Goal: Task Accomplishment & Management: Manage account settings

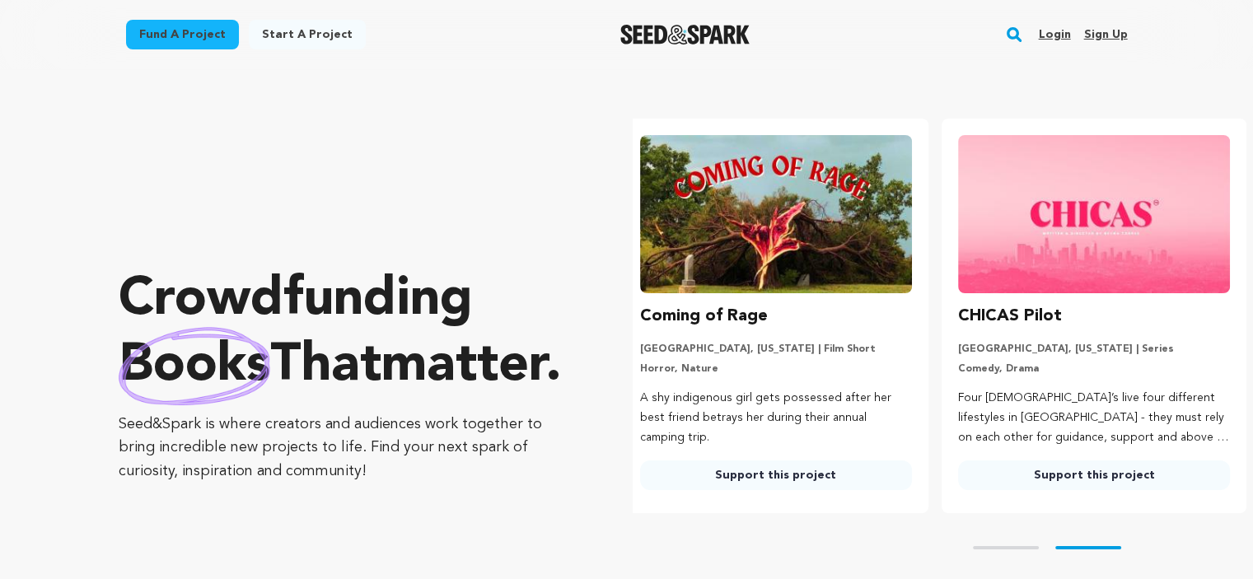
scroll to position [0, 330]
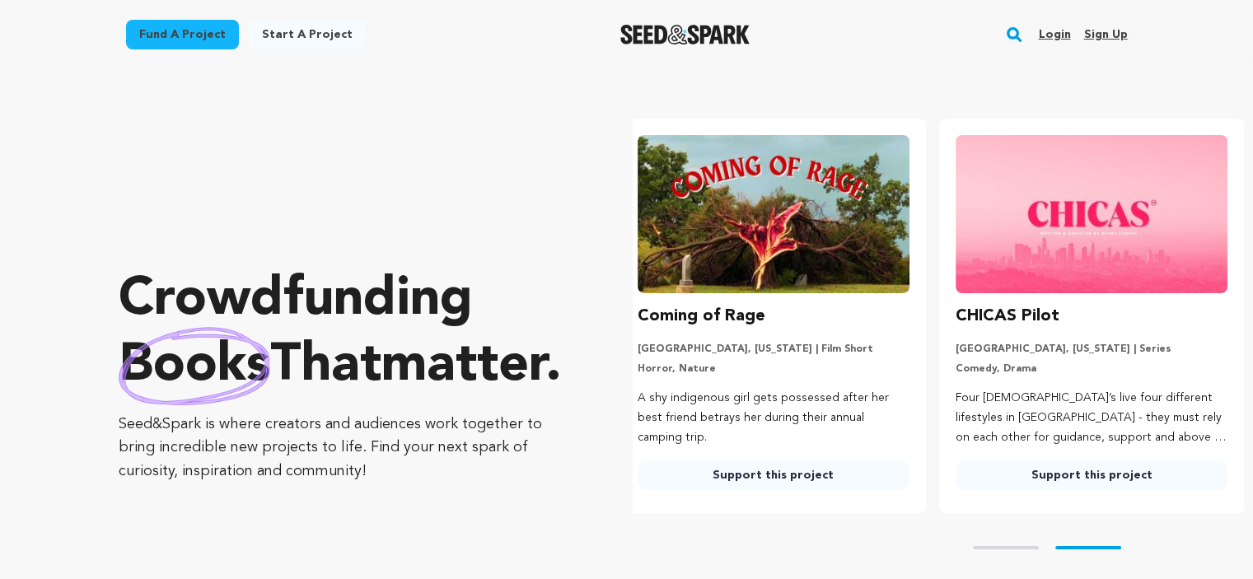
click at [1054, 35] on link "Login" at bounding box center [1054, 34] width 32 height 26
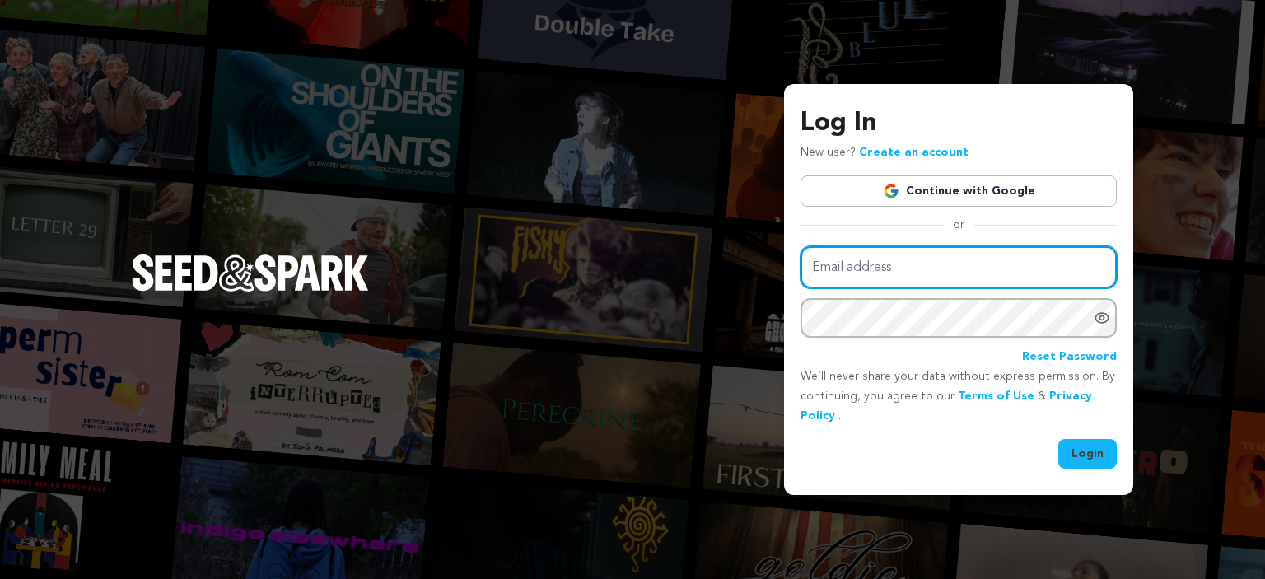
click at [845, 250] on input "Email address" at bounding box center [959, 267] width 316 height 42
type input "mehboobwbm@gmail.com"
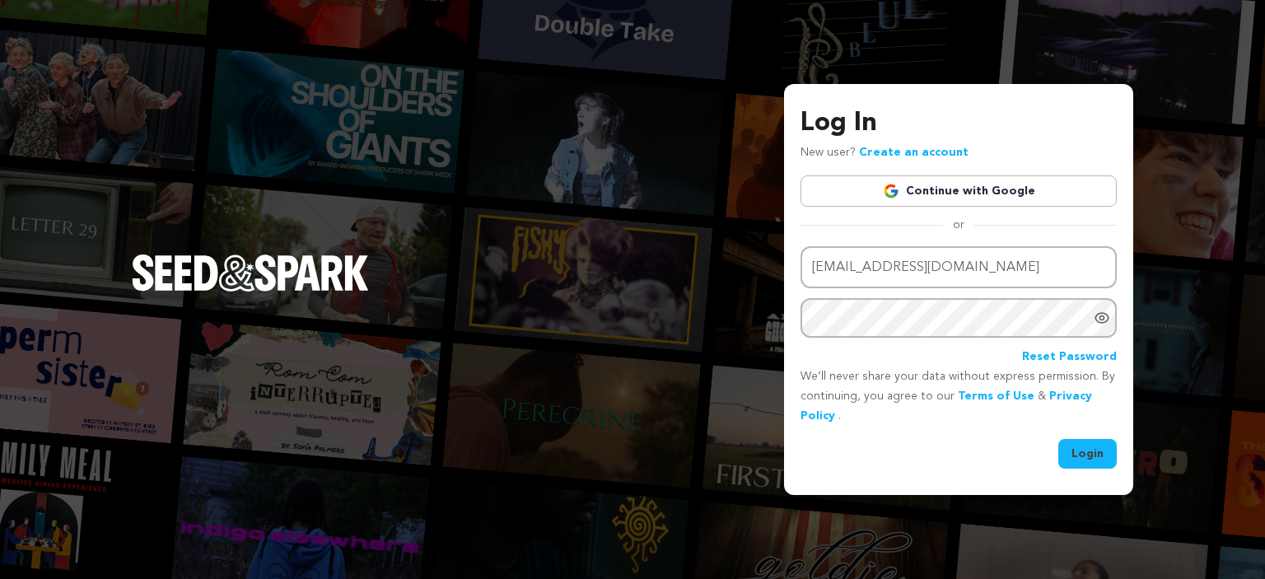
click at [1045, 359] on link "Reset Password" at bounding box center [1069, 358] width 95 height 20
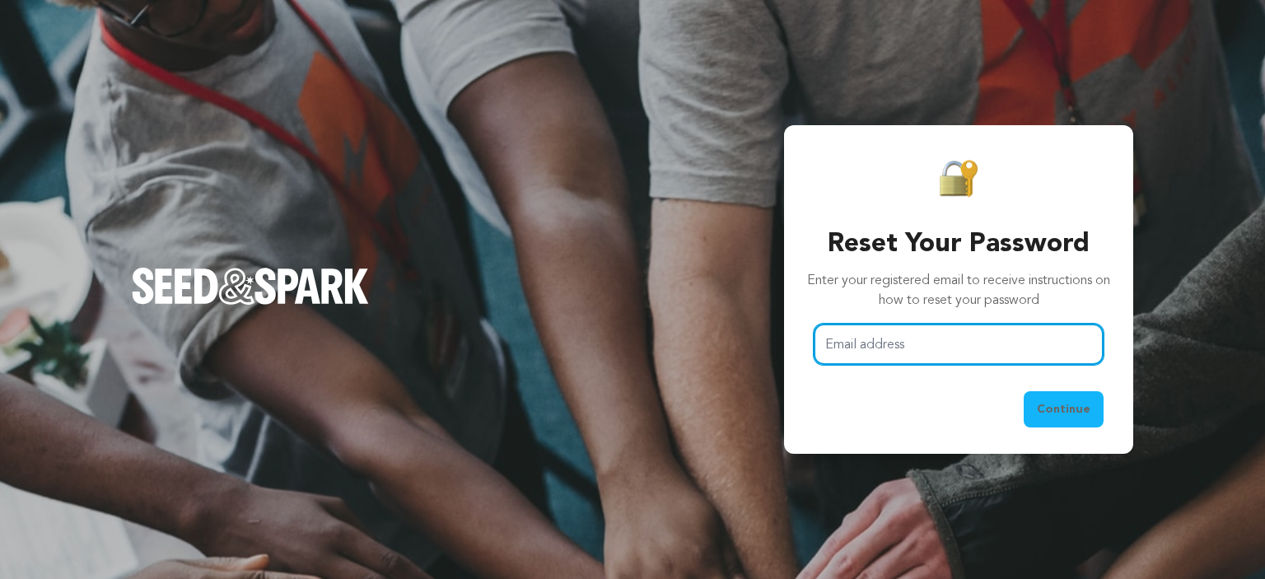
drag, startPoint x: 0, startPoint y: 0, endPoint x: 886, endPoint y: 336, distance: 947.3
click at [886, 336] on input "Email address" at bounding box center [959, 345] width 290 height 42
type input "mehboobwbm@gmail.com"
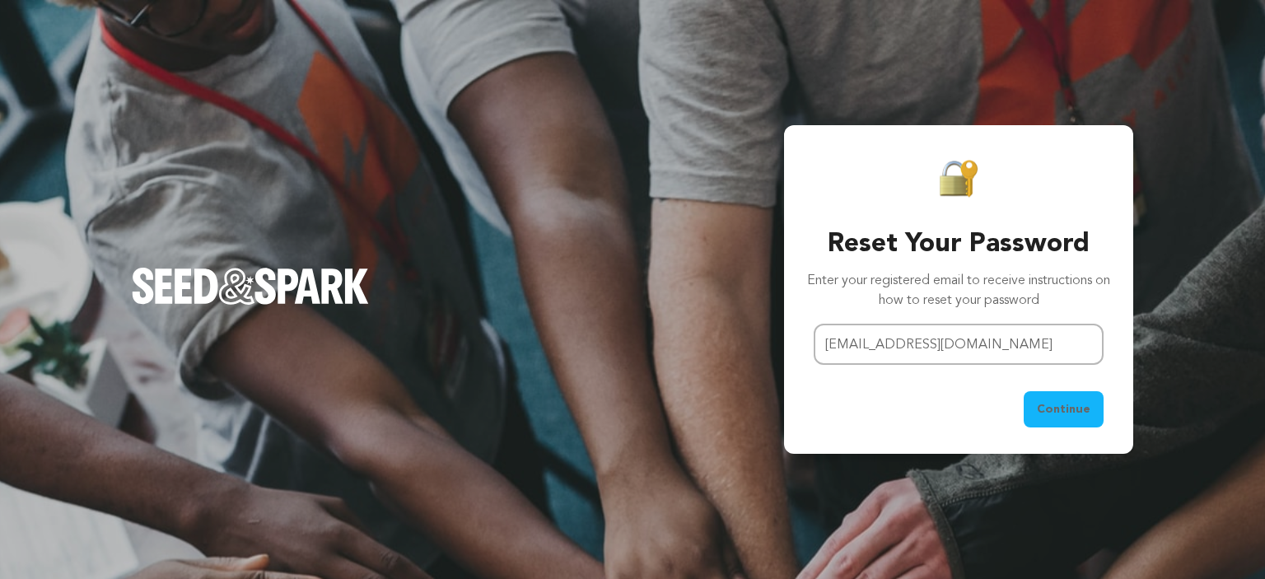
click at [1060, 405] on span "Continue" at bounding box center [1064, 409] width 54 height 16
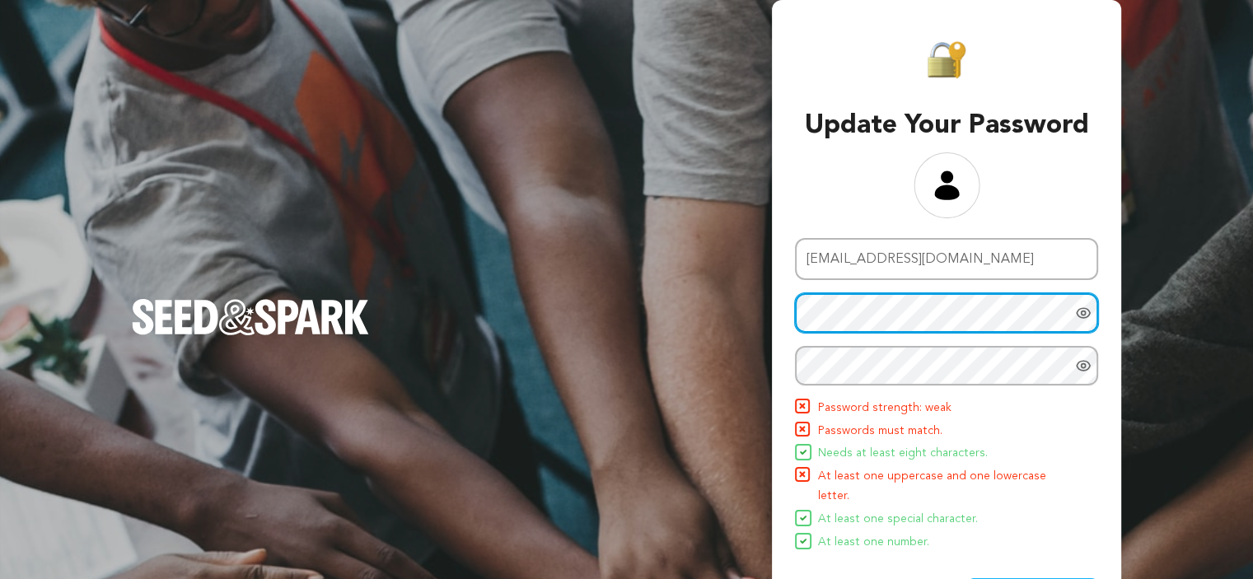
click at [722, 329] on div "Update Your Password Email address [EMAIL_ADDRESS][DOMAIN_NAME] New password Re…" at bounding box center [626, 320] width 1253 height 641
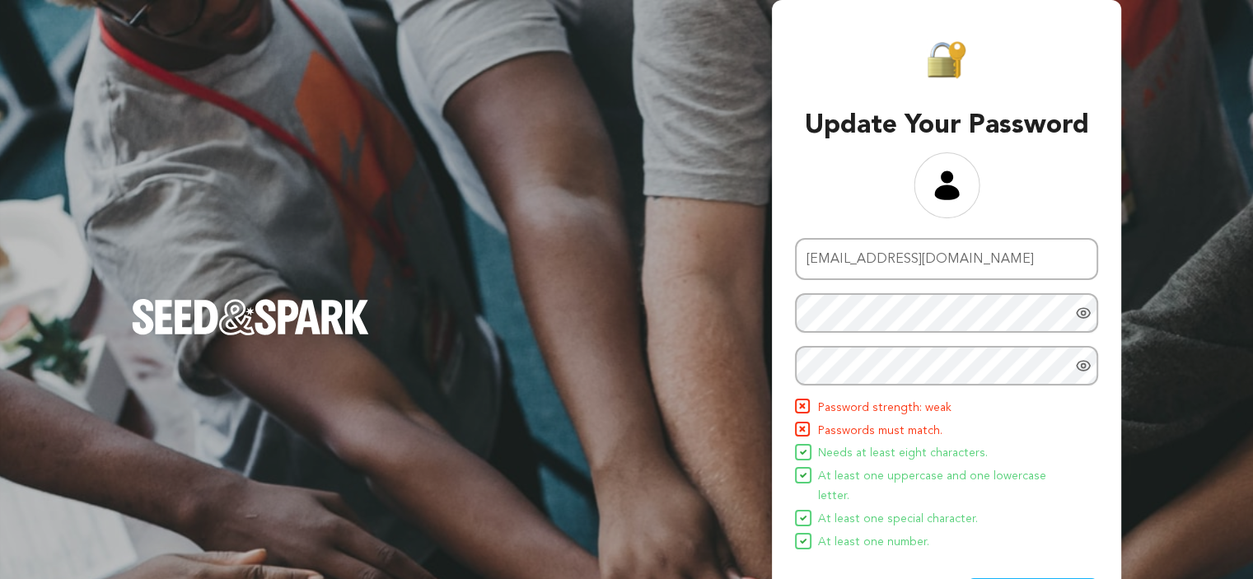
click at [1088, 309] on icon "Show password as plain text. Warning: this will display your password on the sc…" at bounding box center [1083, 313] width 13 height 10
click at [1087, 365] on icon "Show password as plain text. Warning: this will display your password on the sc…" at bounding box center [1083, 366] width 16 height 16
click at [949, 198] on icon at bounding box center [946, 185] width 25 height 29
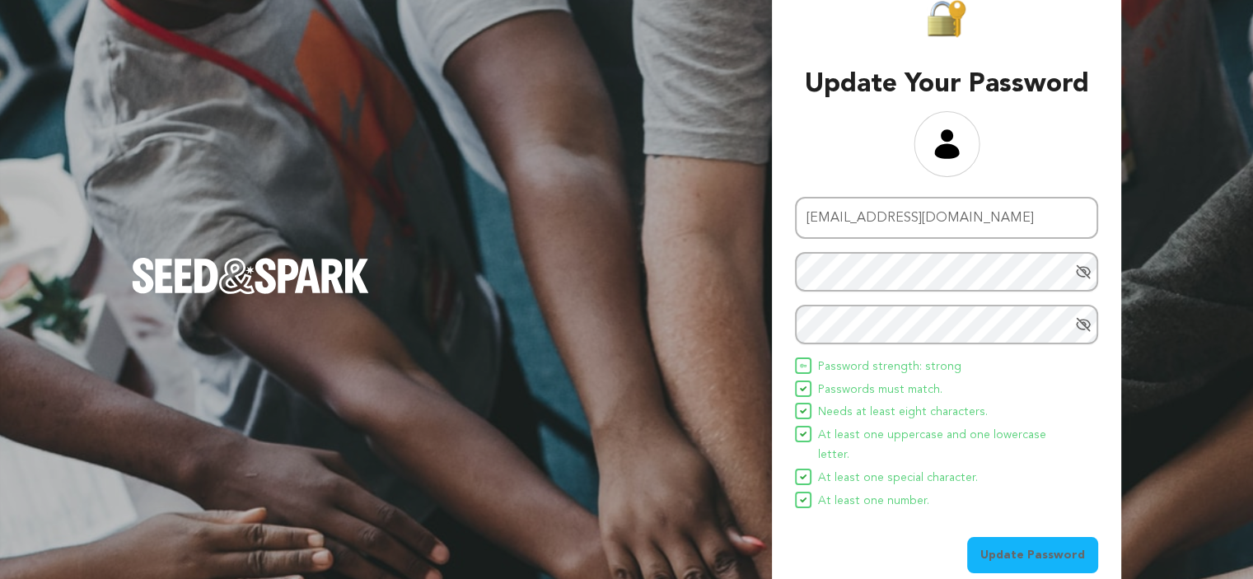
click at [1005, 537] on button "Update Password" at bounding box center [1032, 555] width 131 height 36
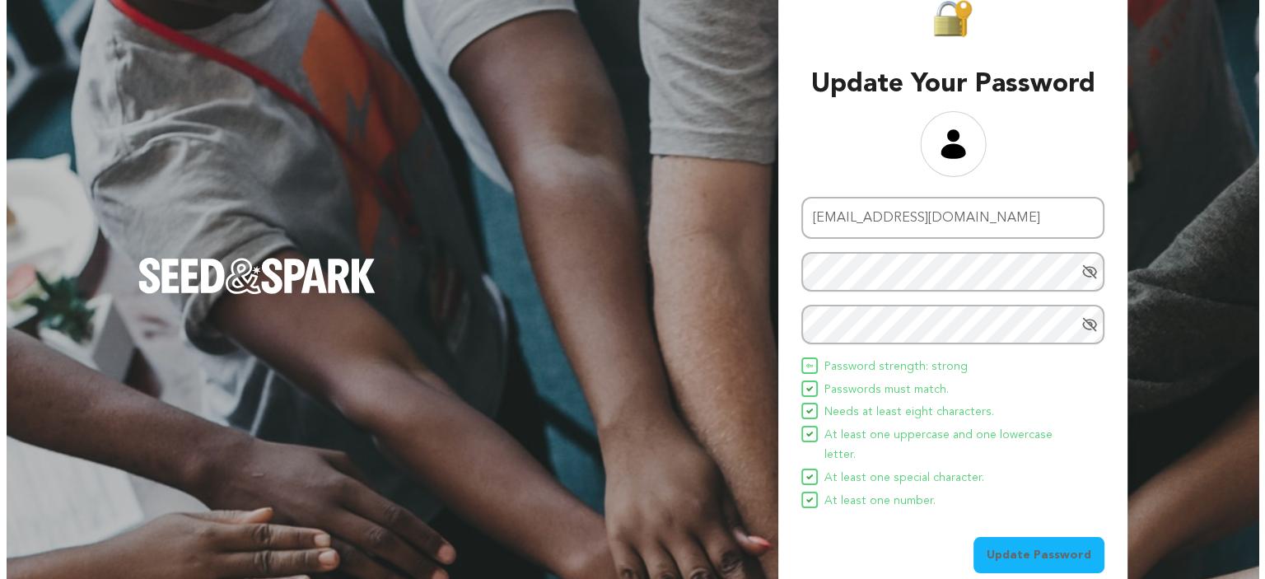
scroll to position [0, 0]
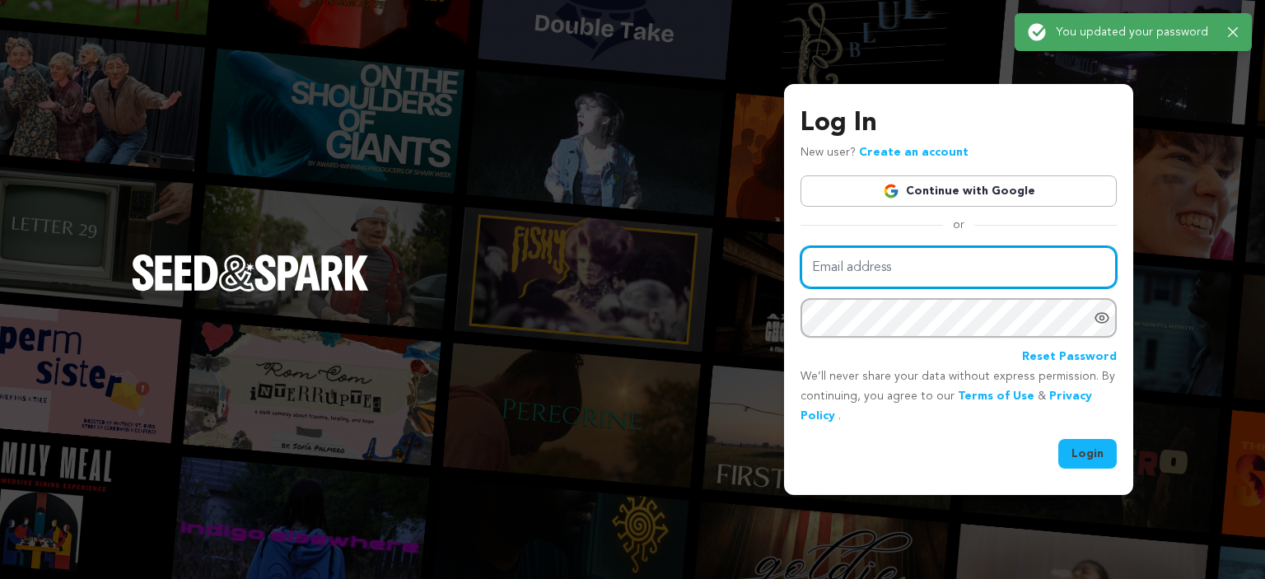
click at [912, 265] on input "Email address" at bounding box center [959, 267] width 316 height 42
type input "[EMAIL_ADDRESS][DOMAIN_NAME]"
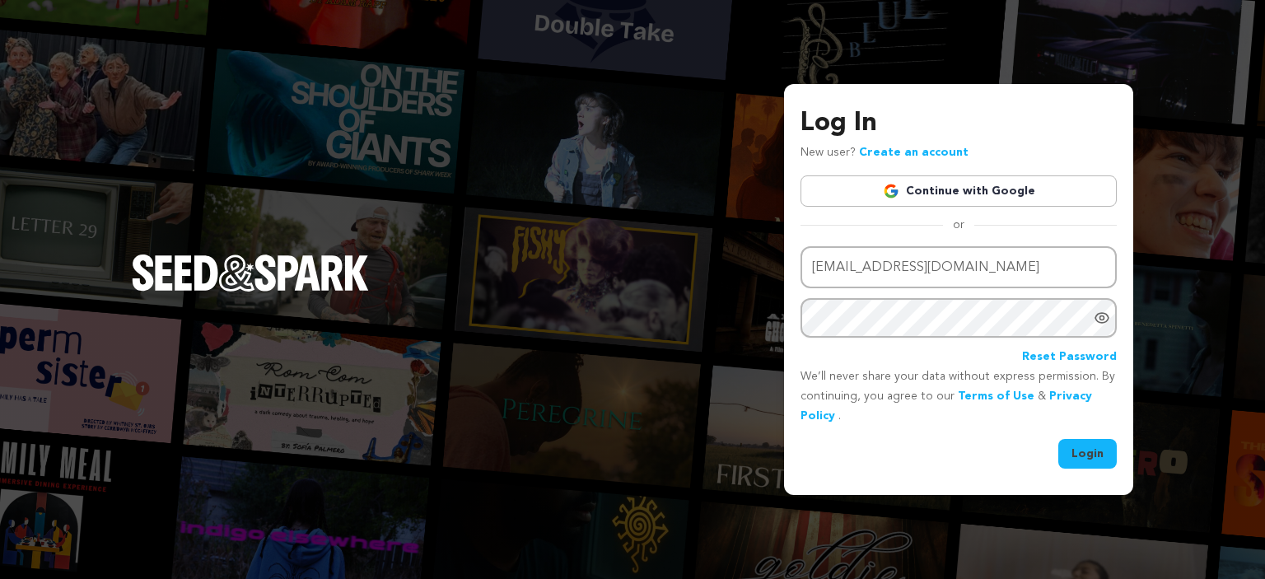
click at [1105, 319] on icon "Show password as plain text. Warning: this will display your password on the sc…" at bounding box center [1102, 318] width 16 height 16
click at [1088, 446] on button "Login" at bounding box center [1088, 454] width 58 height 30
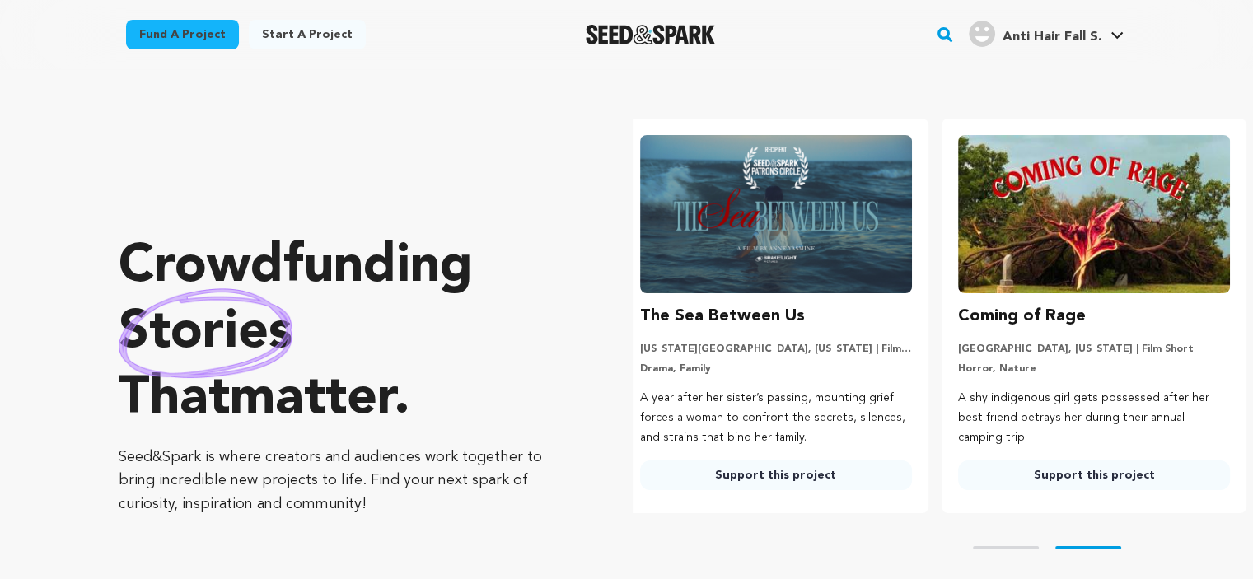
scroll to position [0, 330]
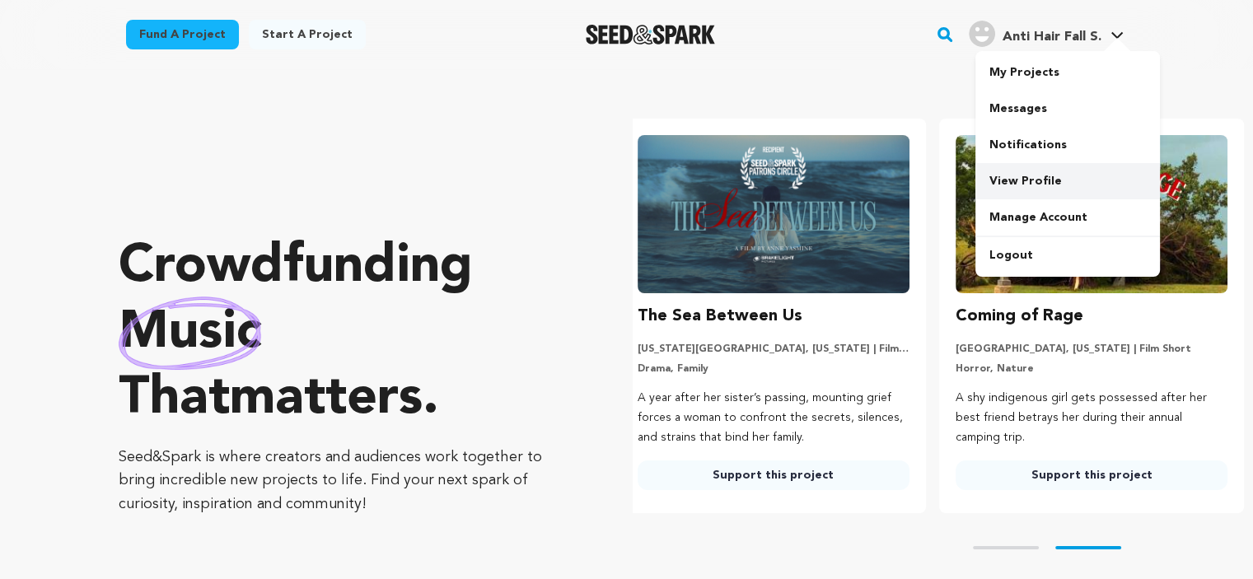
click at [1017, 169] on link "View Profile" at bounding box center [1067, 181] width 185 height 36
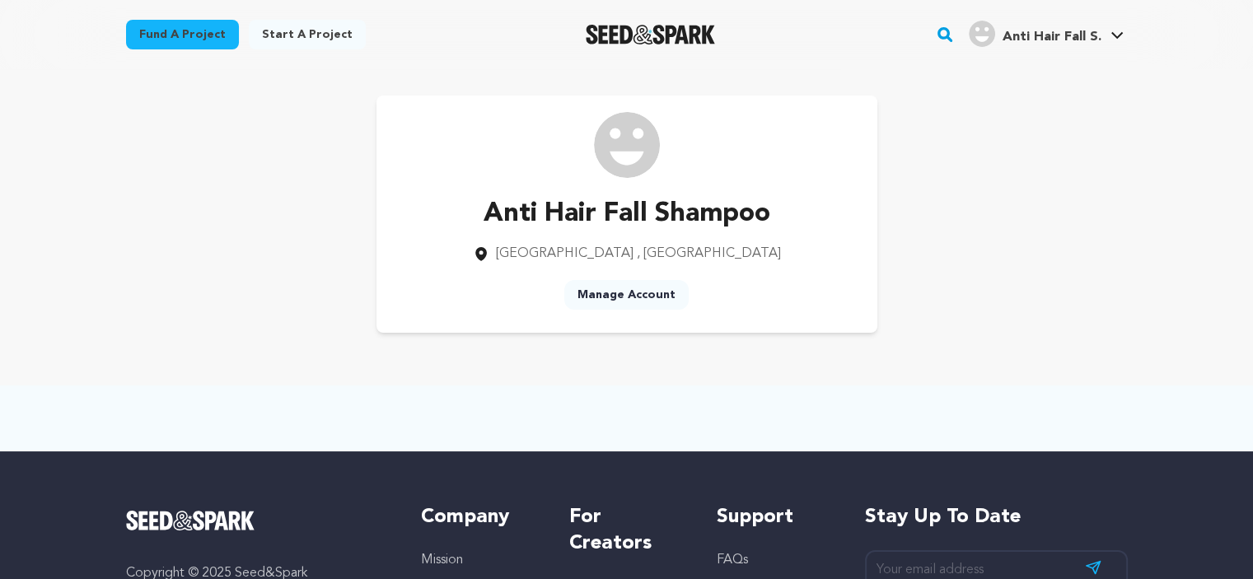
click at [344, 226] on div "Anti Hair Fall Shampoo [GEOGRAPHIC_DATA] , [GEOGRAPHIC_DATA] Manage Account" at bounding box center [627, 214] width 1002 height 237
click at [1026, 207] on link "Manage Account" at bounding box center [1067, 217] width 185 height 36
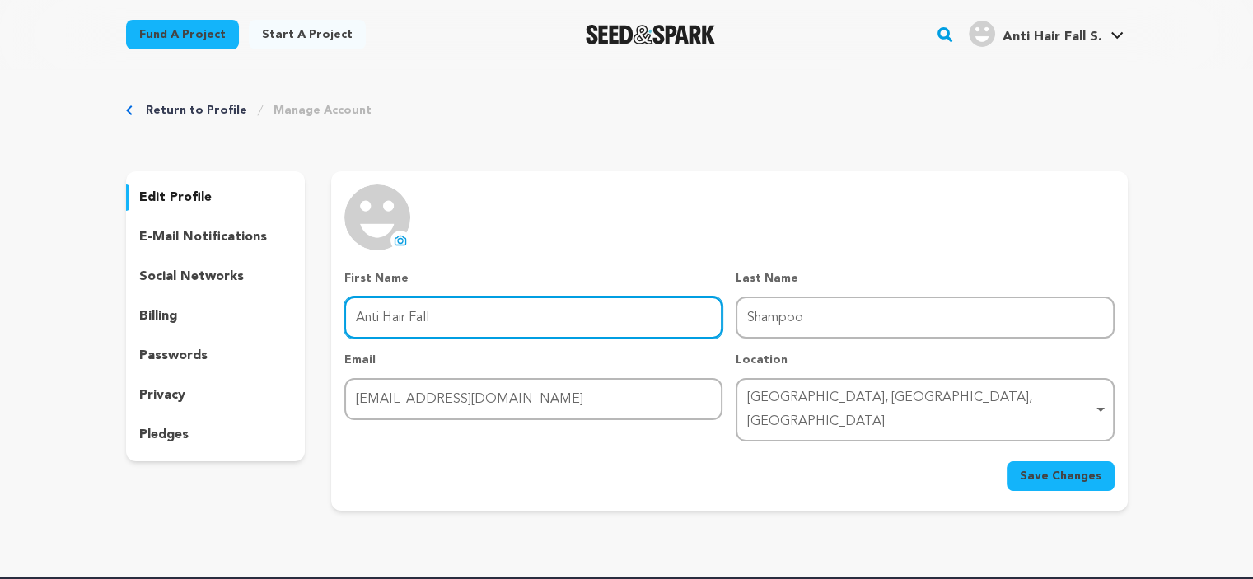
drag, startPoint x: 463, startPoint y: 317, endPoint x: 262, endPoint y: 321, distance: 201.1
click at [262, 321] on div "edit profile e-mail notifications social networks billing passwords privacy ple…" at bounding box center [627, 340] width 1002 height 339
paste input "Dry shampoo pakistan"
click at [451, 320] on input "Dry shampoo pakistan" at bounding box center [533, 318] width 378 height 42
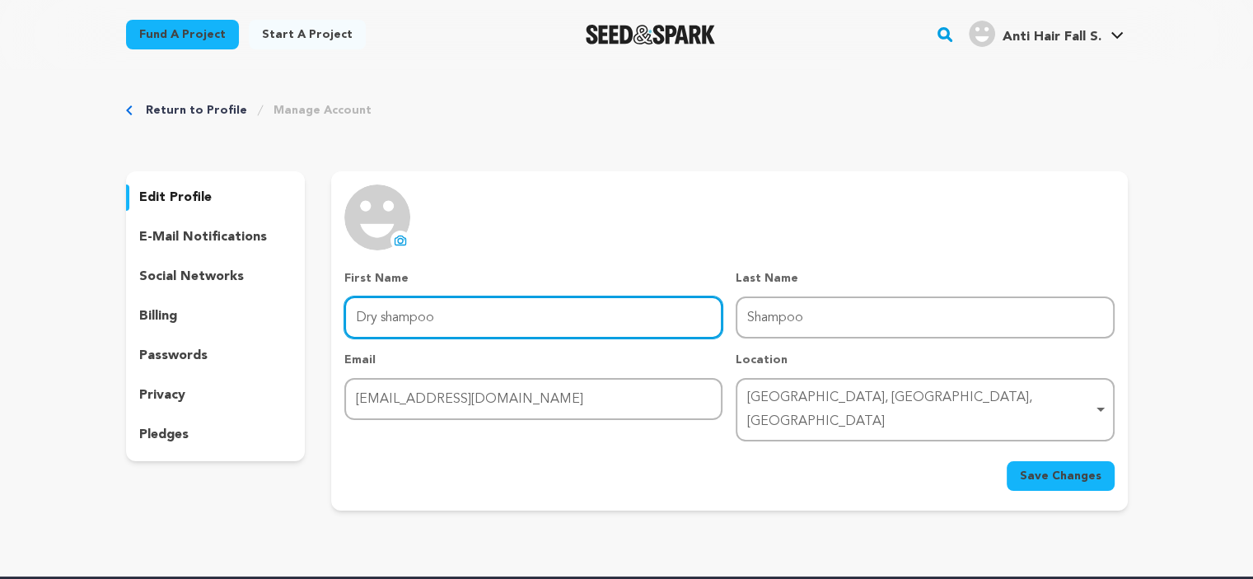
type input "Dry shampoo"
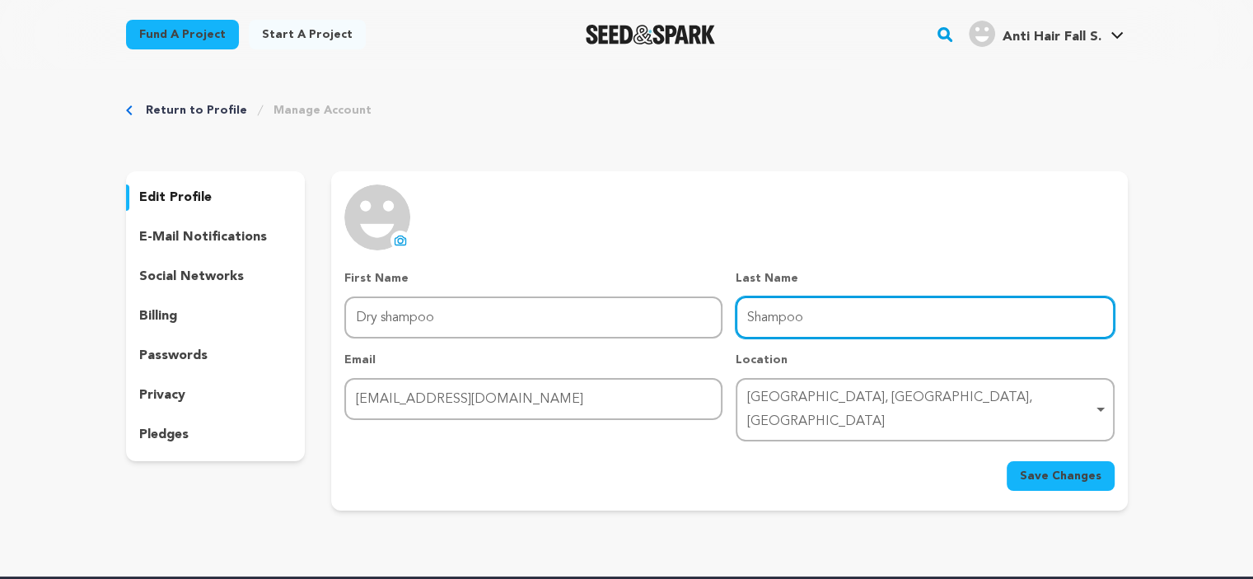
click at [763, 331] on input "Shampoo" at bounding box center [925, 318] width 378 height 42
paste input "pakistan"
type input "pakistan"
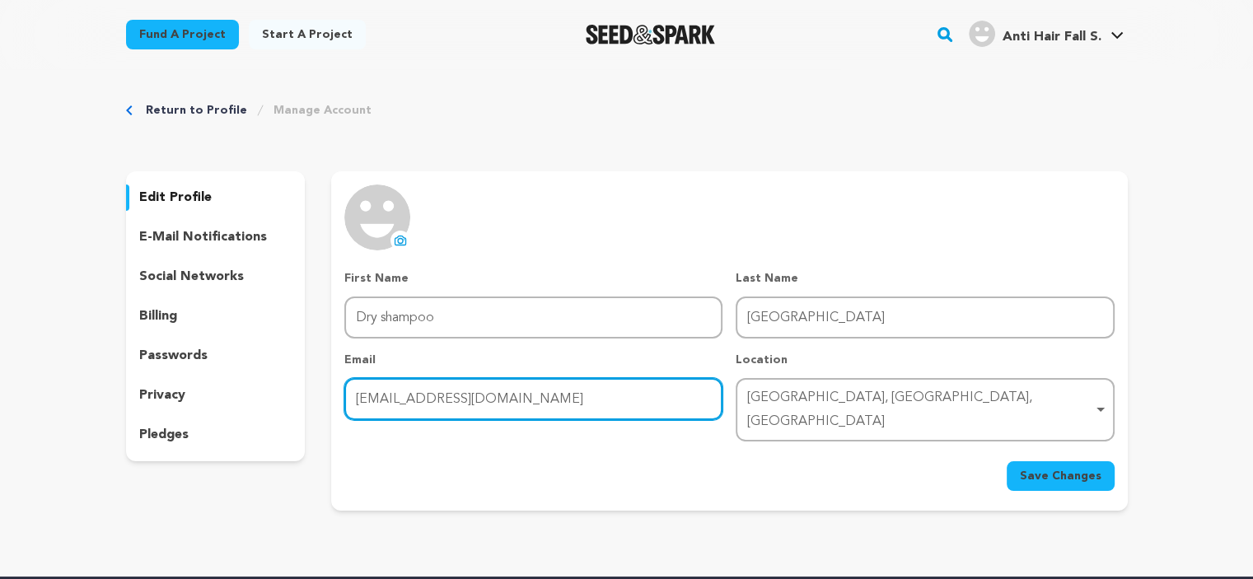
click at [563, 390] on input "mehboobwbm@gmail.com" at bounding box center [533, 399] width 378 height 42
click at [778, 390] on div "Lahore, Punjab, Pakistan Remove item" at bounding box center [919, 410] width 345 height 48
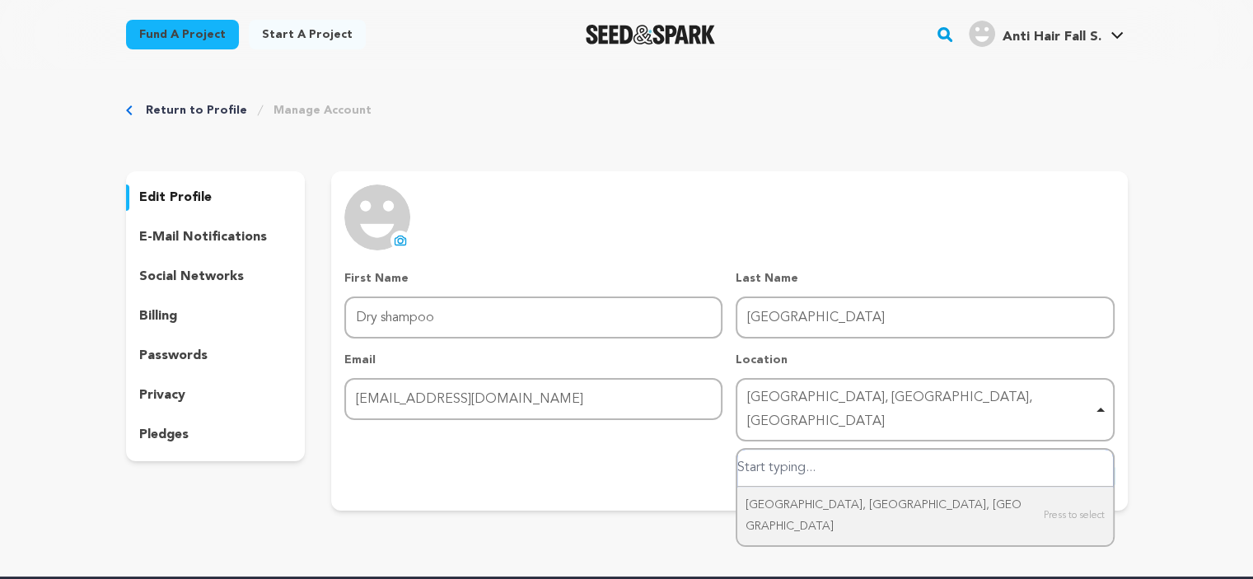
click at [778, 390] on div "Lahore, Punjab, Pakistan Remove item" at bounding box center [919, 410] width 345 height 48
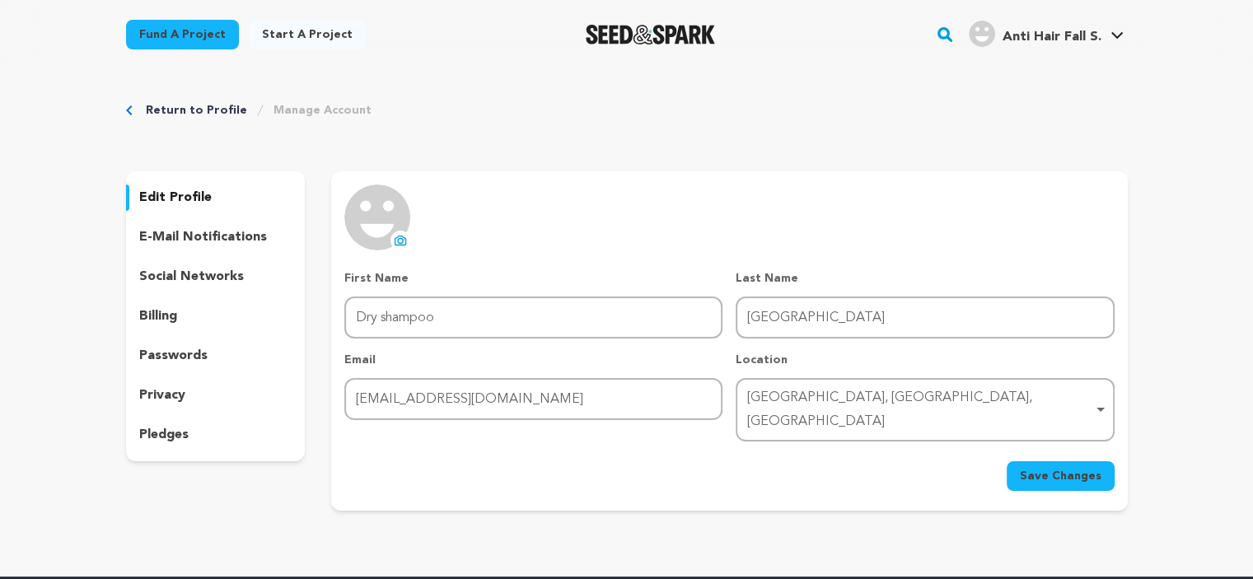
click at [405, 241] on icon at bounding box center [400, 240] width 11 height 9
click at [893, 210] on div "uploading spinner upload profile image First Name First Name Dry shampoo Last N…" at bounding box center [729, 338] width 770 height 306
click at [1061, 468] on span "Save Changes" at bounding box center [1061, 476] width 82 height 16
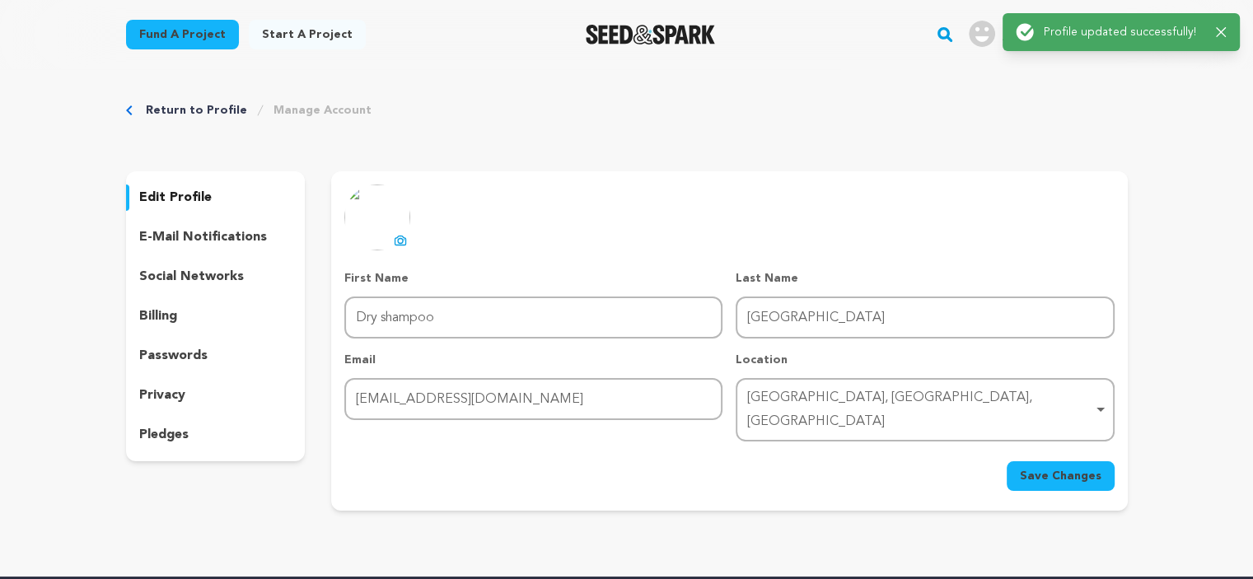
click at [206, 264] on div "social networks" at bounding box center [216, 277] width 180 height 26
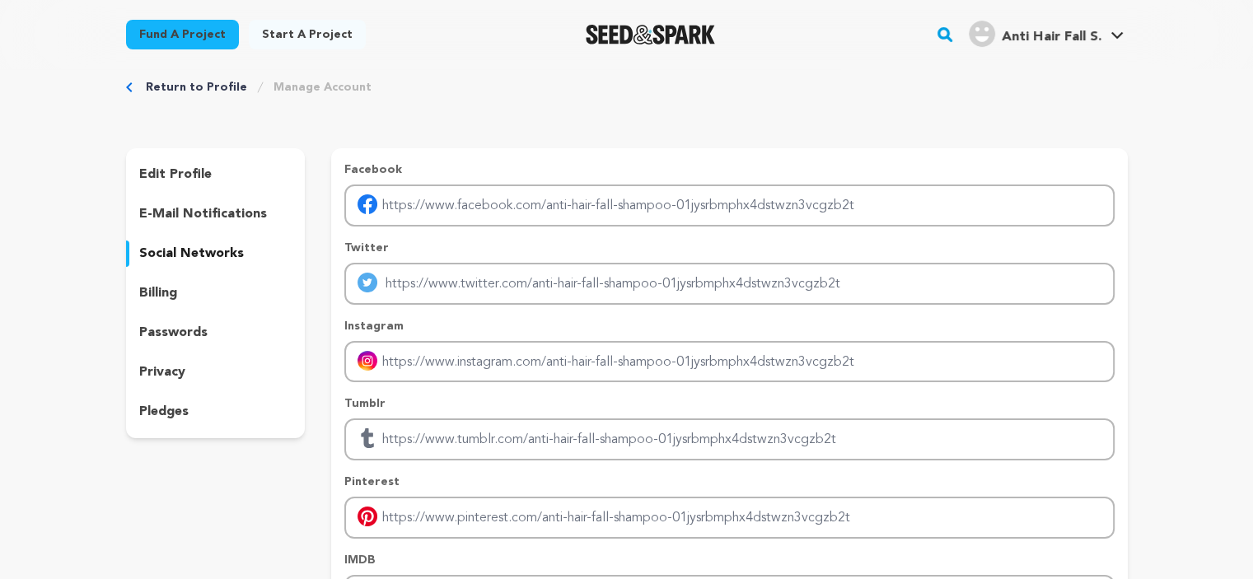
scroll to position [21, 0]
click at [188, 296] on div "billing" at bounding box center [216, 295] width 180 height 26
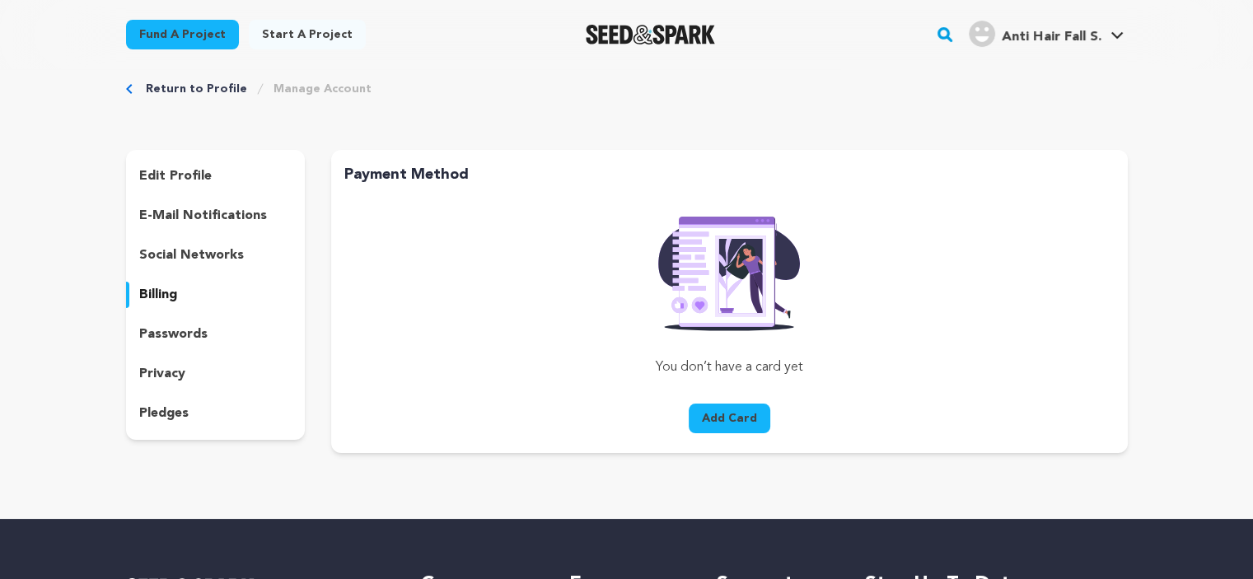
click at [188, 316] on div "edit profile e-mail notifications social networks billing passwords privacy ple…" at bounding box center [216, 295] width 180 height 290
click at [188, 326] on p "passwords" at bounding box center [173, 335] width 68 height 20
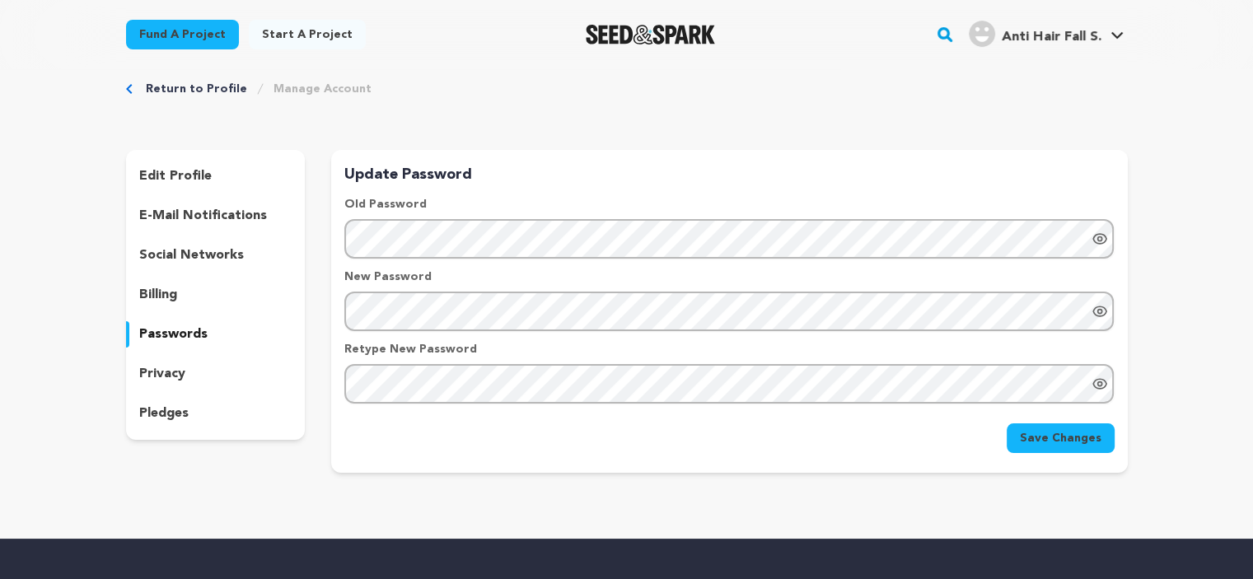
click at [191, 364] on div "privacy" at bounding box center [216, 374] width 180 height 26
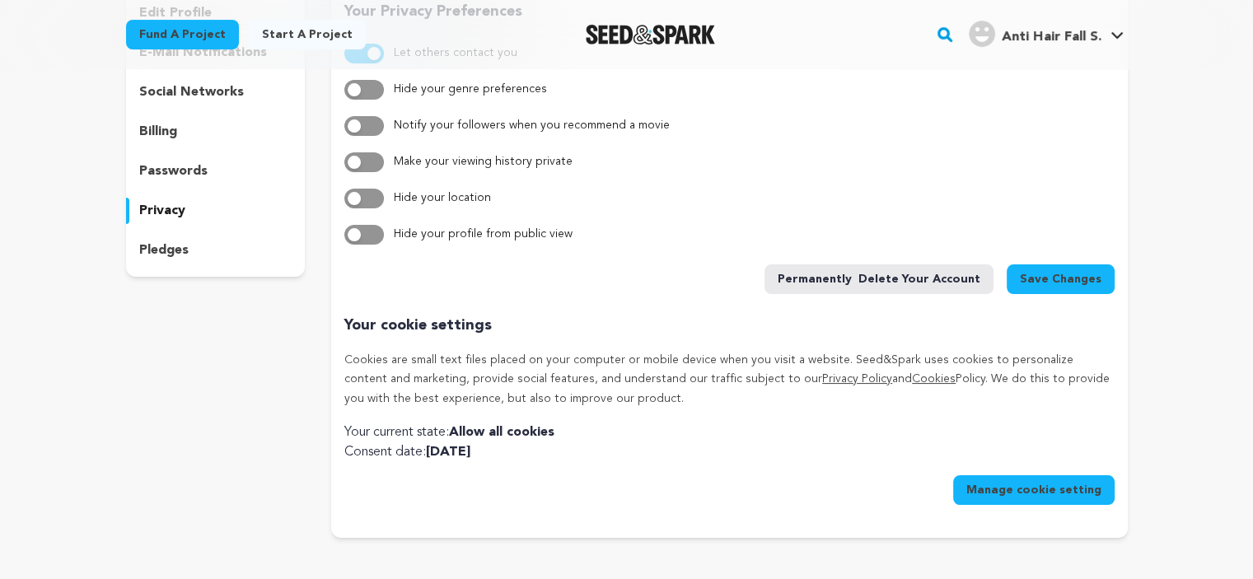
scroll to position [133, 0]
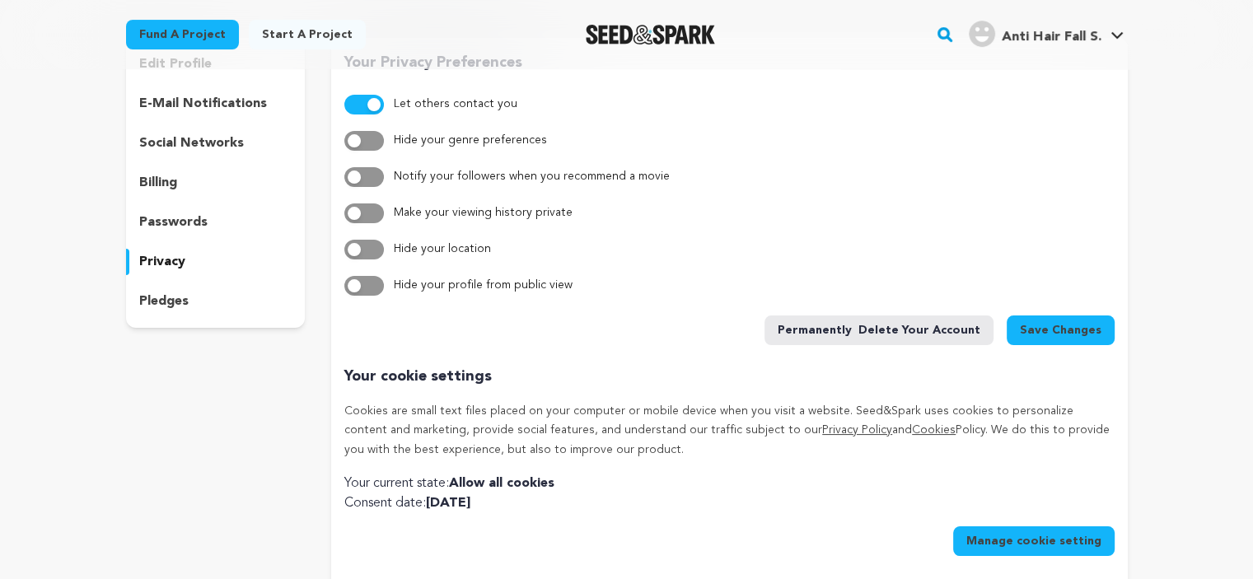
click at [185, 306] on p "pledges" at bounding box center [163, 302] width 49 height 20
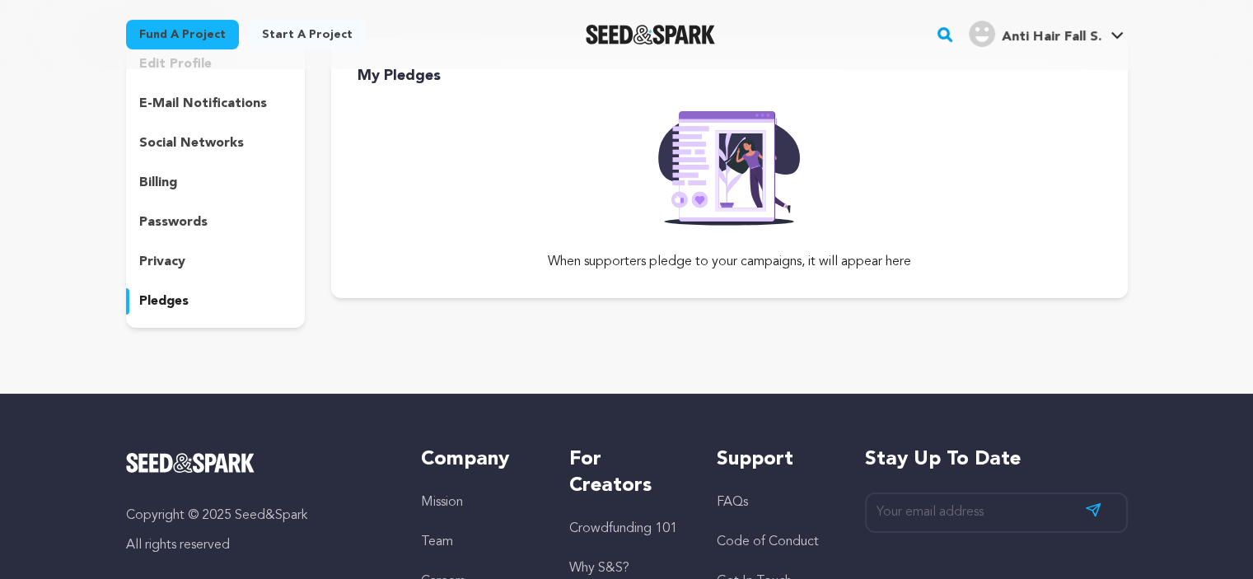
click at [188, 264] on div "privacy" at bounding box center [216, 262] width 180 height 26
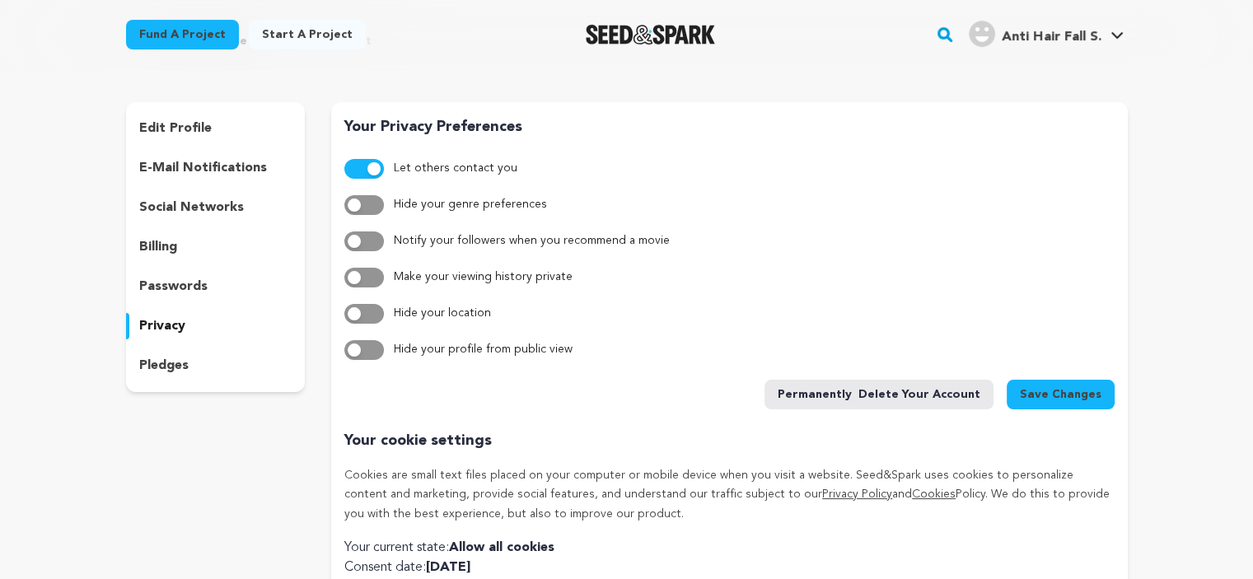
scroll to position [66, 0]
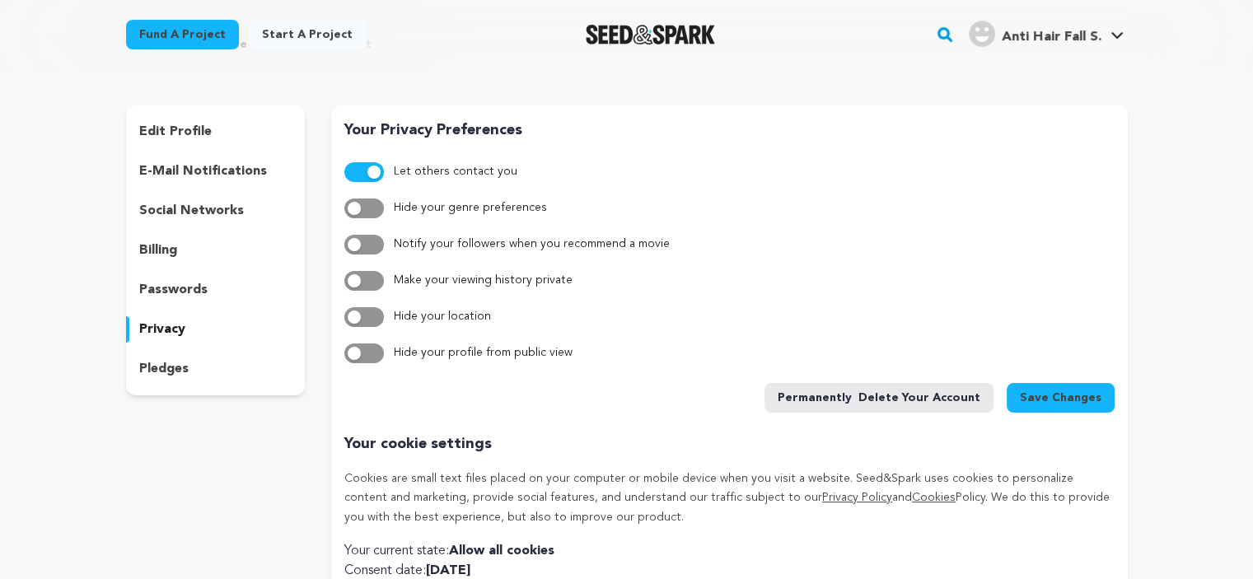
click at [220, 172] on p "e-mail notifications" at bounding box center [203, 171] width 128 height 20
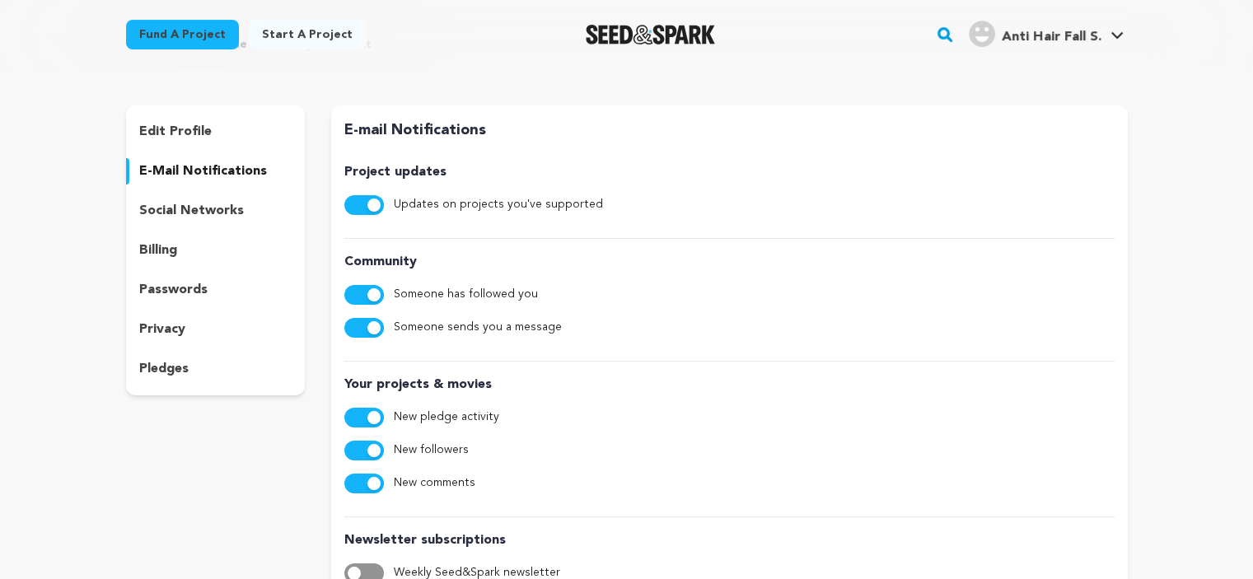
click at [367, 206] on span "button" at bounding box center [373, 205] width 13 height 13
click at [373, 292] on span "button" at bounding box center [373, 294] width 13 height 13
click at [375, 323] on span "button" at bounding box center [373, 327] width 13 height 13
click at [376, 421] on span "button" at bounding box center [373, 417] width 13 height 13
click at [365, 477] on button "button" at bounding box center [364, 484] width 40 height 20
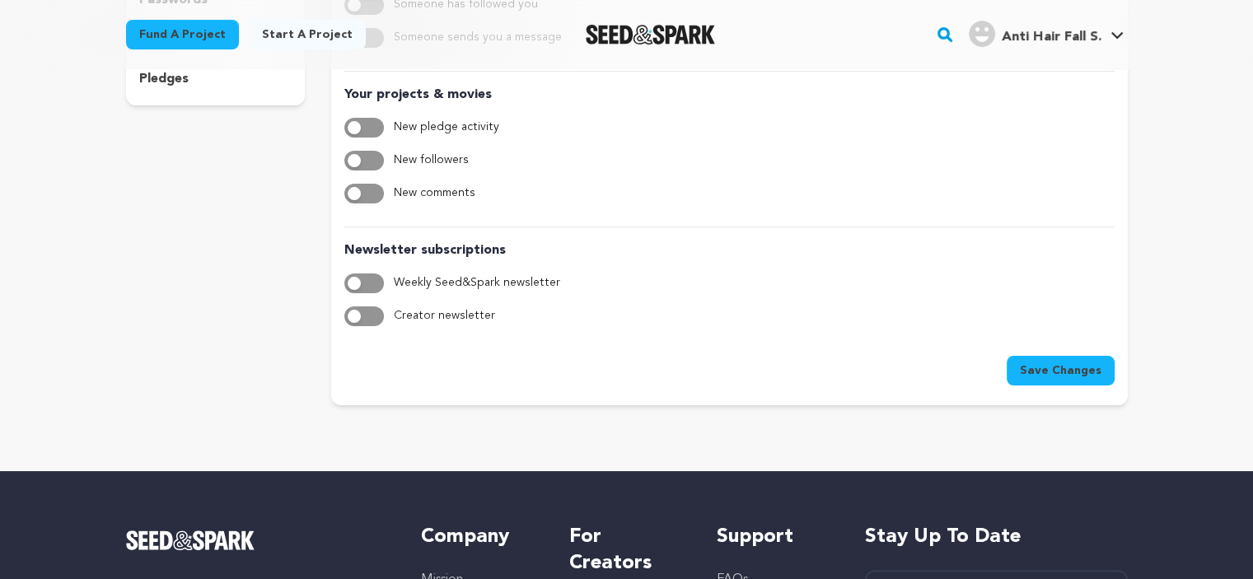
scroll to position [367, 0]
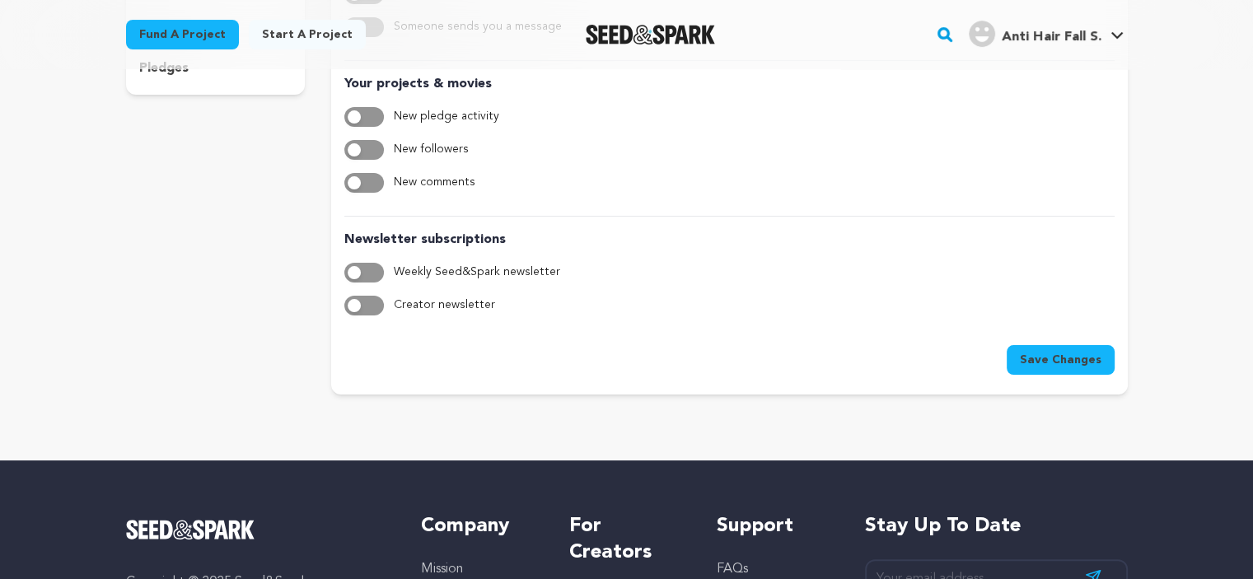
click at [1029, 354] on span "Save Changes" at bounding box center [1061, 360] width 82 height 16
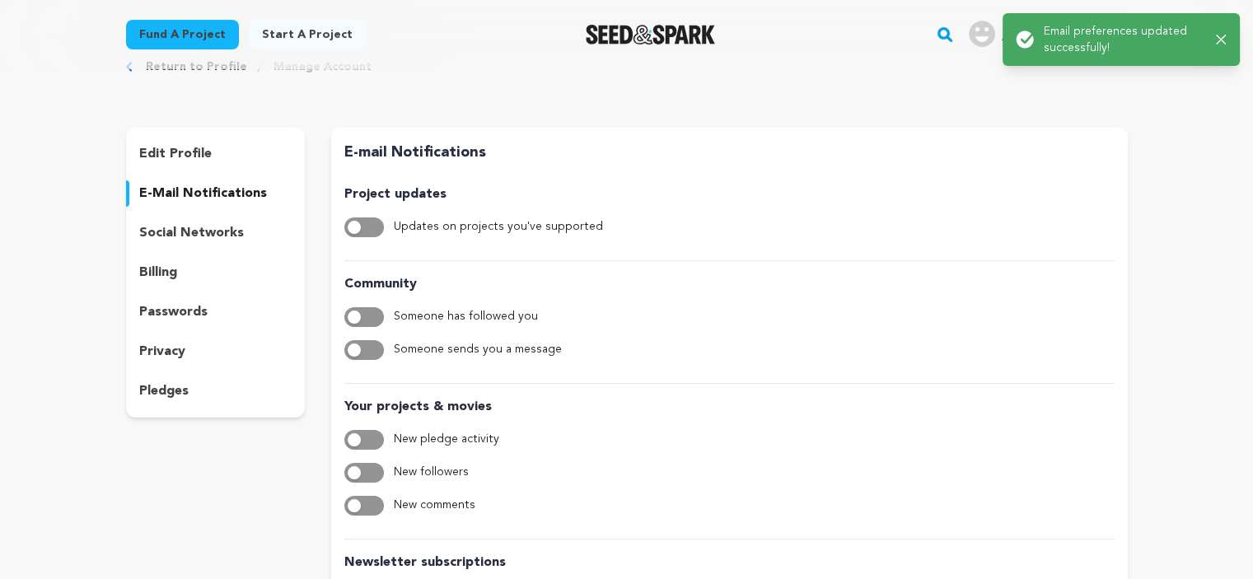
scroll to position [0, 0]
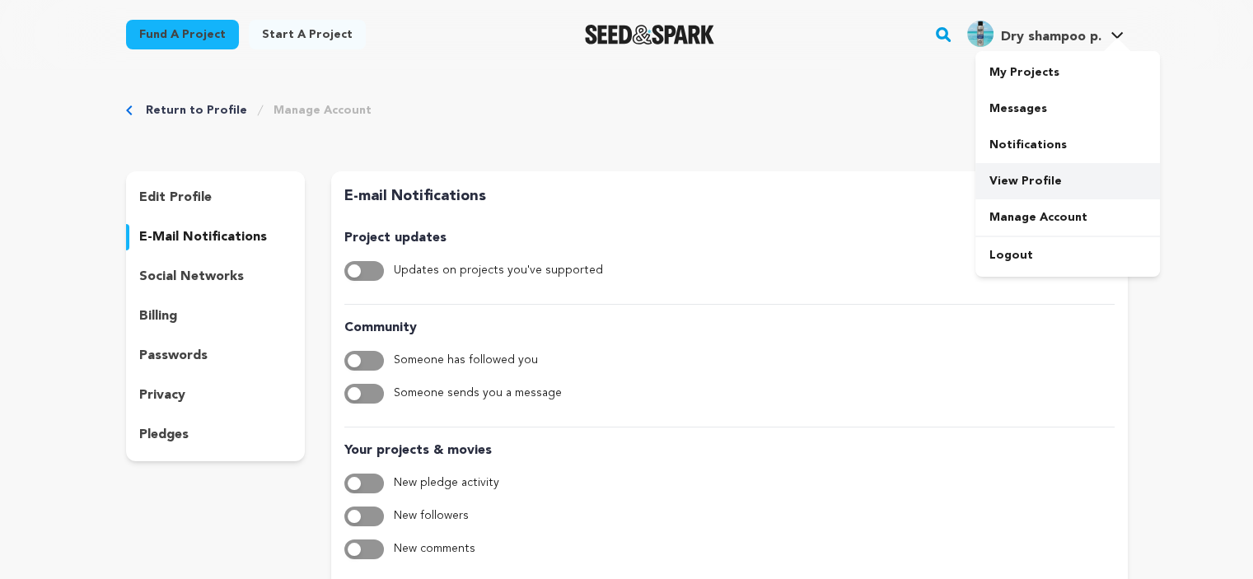
click at [1028, 194] on link "View Profile" at bounding box center [1067, 181] width 185 height 36
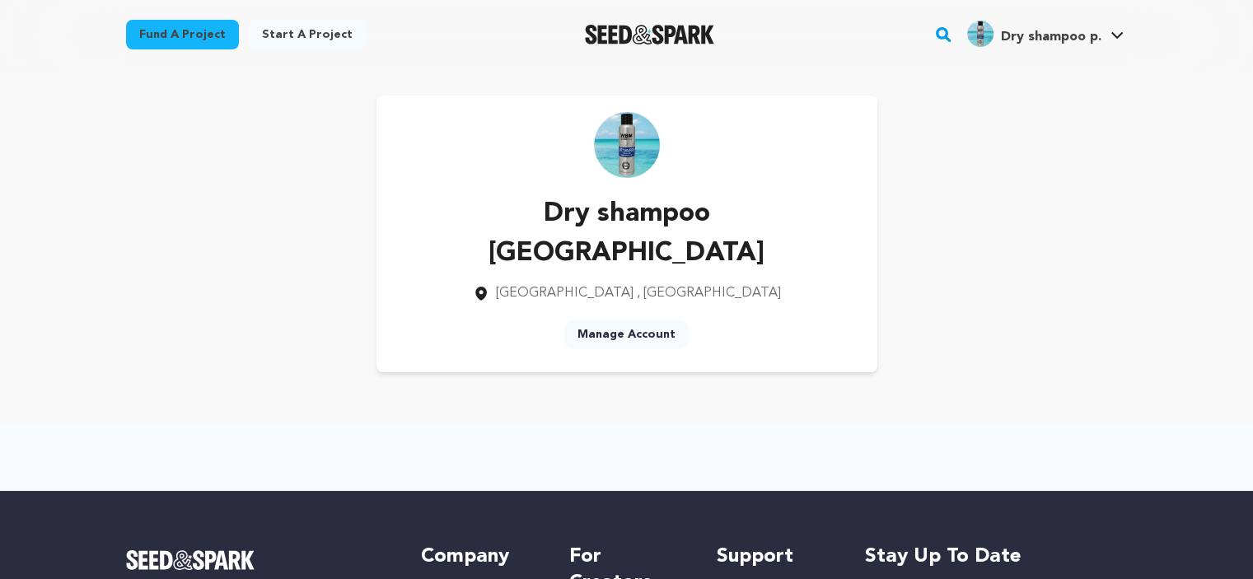
click at [629, 220] on p "Dry shampoo [GEOGRAPHIC_DATA]" at bounding box center [627, 233] width 448 height 79
click at [1031, 219] on link "Manage Account" at bounding box center [1067, 217] width 185 height 36
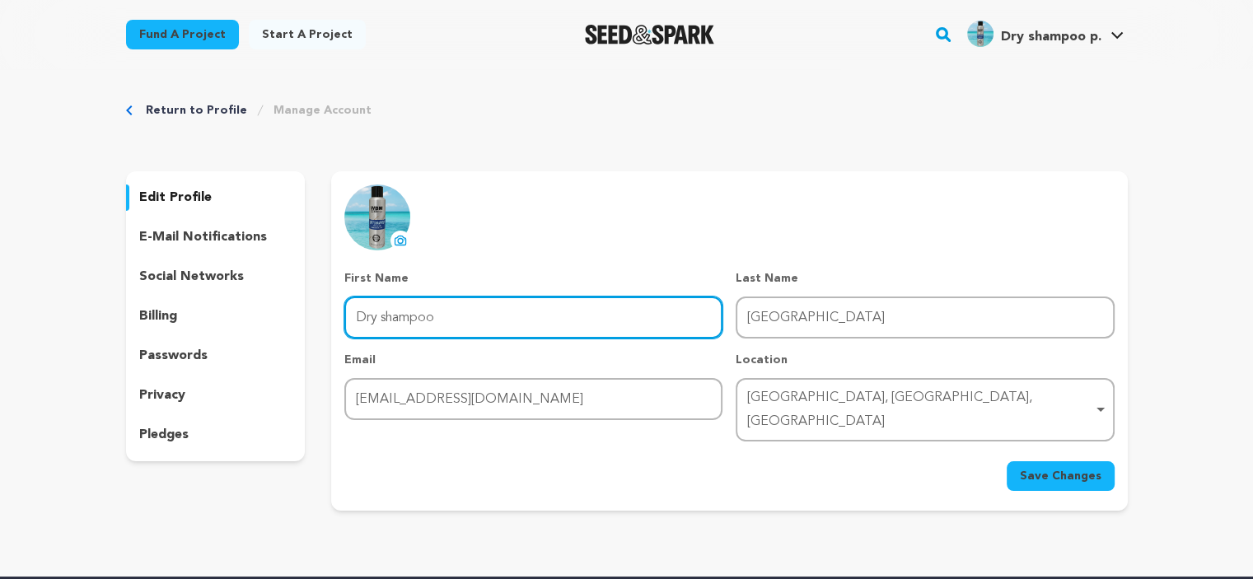
click at [498, 306] on input "Dry shampoo" at bounding box center [533, 318] width 378 height 42
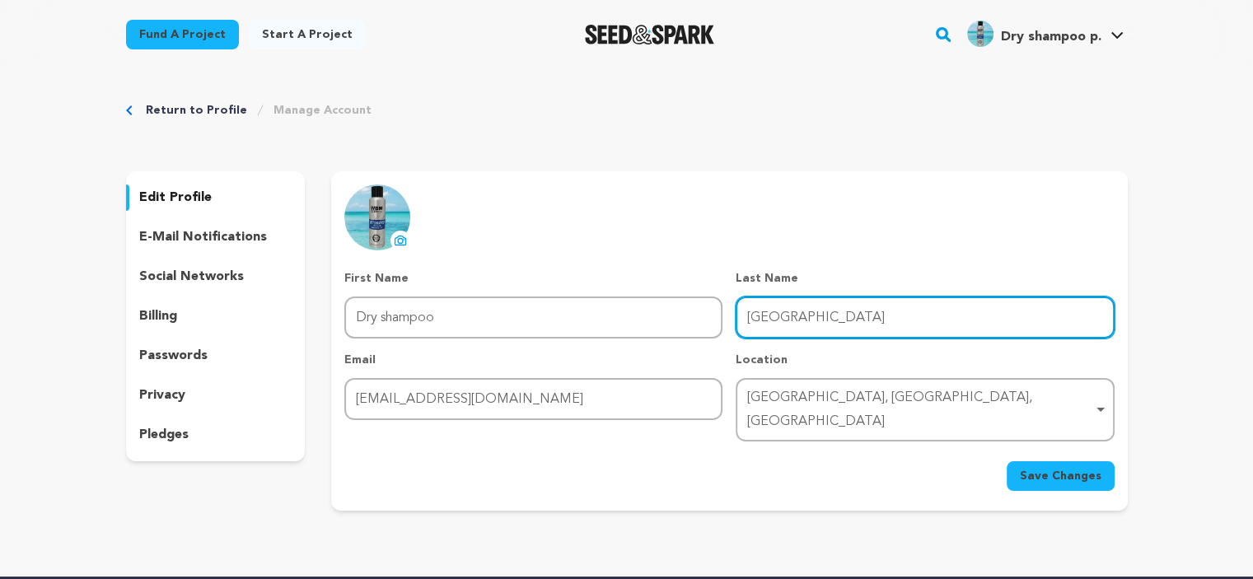
click at [824, 312] on input "pakistan" at bounding box center [925, 318] width 378 height 42
paste input "https://wbm.com.pk/product/dry-shampoo-spray-for-hair-180-ml-wbm-men-care?"
type input "pakistan https://wbm.com.pk/product/dry-shampoo-spray-for-hair-180-ml-wbm-men-c…"
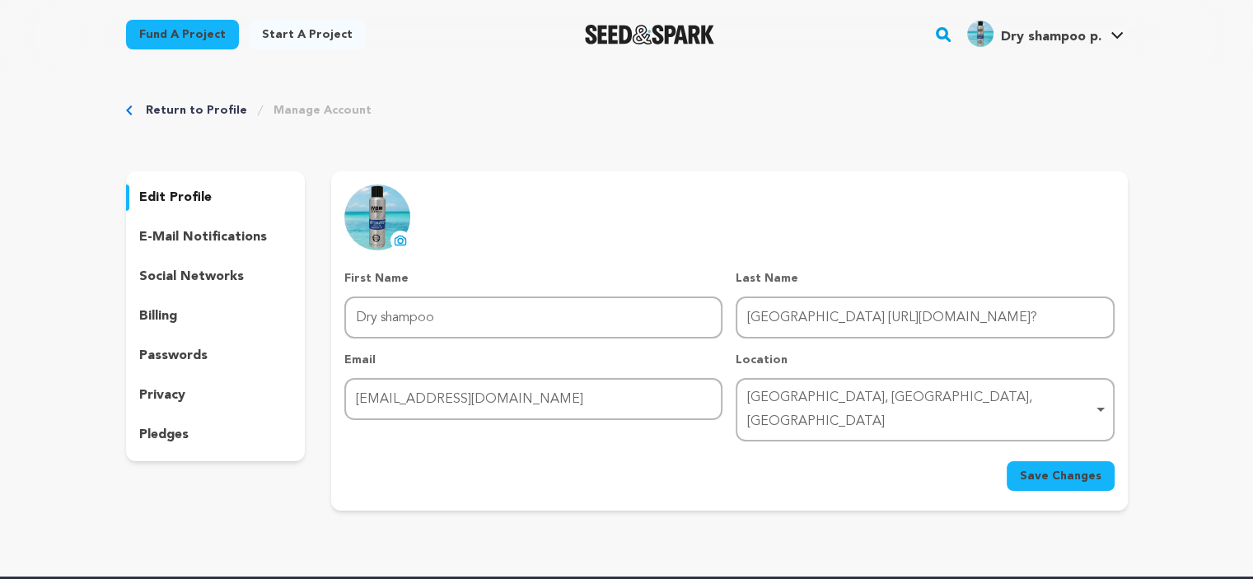
scroll to position [0, 0]
click at [1037, 468] on span "Save Changes" at bounding box center [1061, 476] width 82 height 16
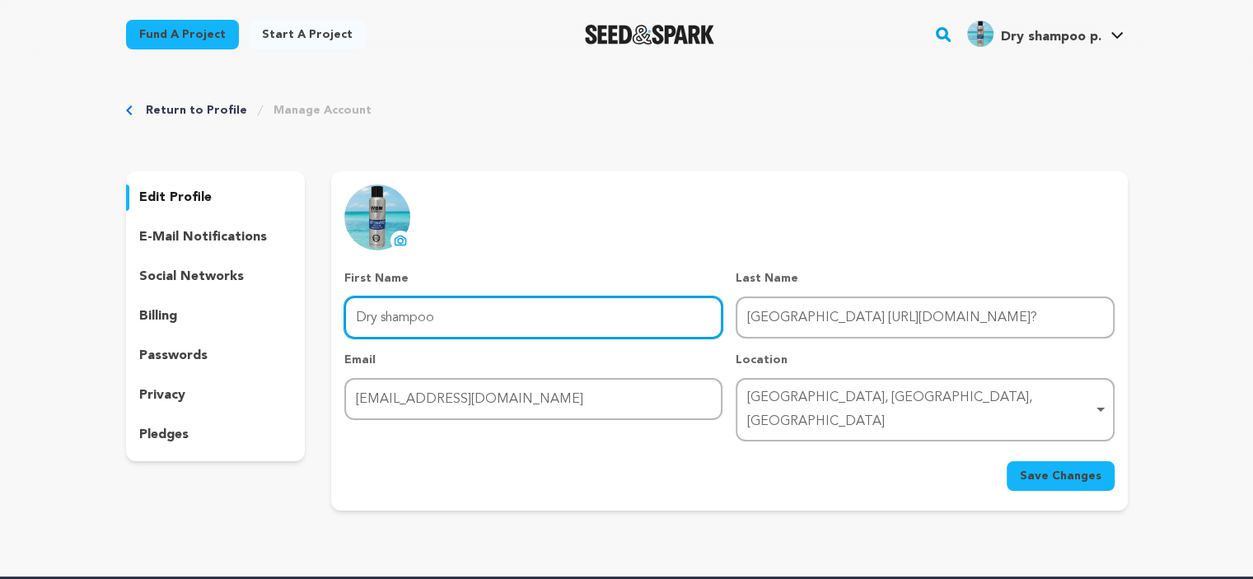
click at [517, 319] on input "Dry shampoo" at bounding box center [533, 318] width 378 height 42
click at [1007, 461] on button "Save Changes" at bounding box center [1061, 476] width 108 height 30
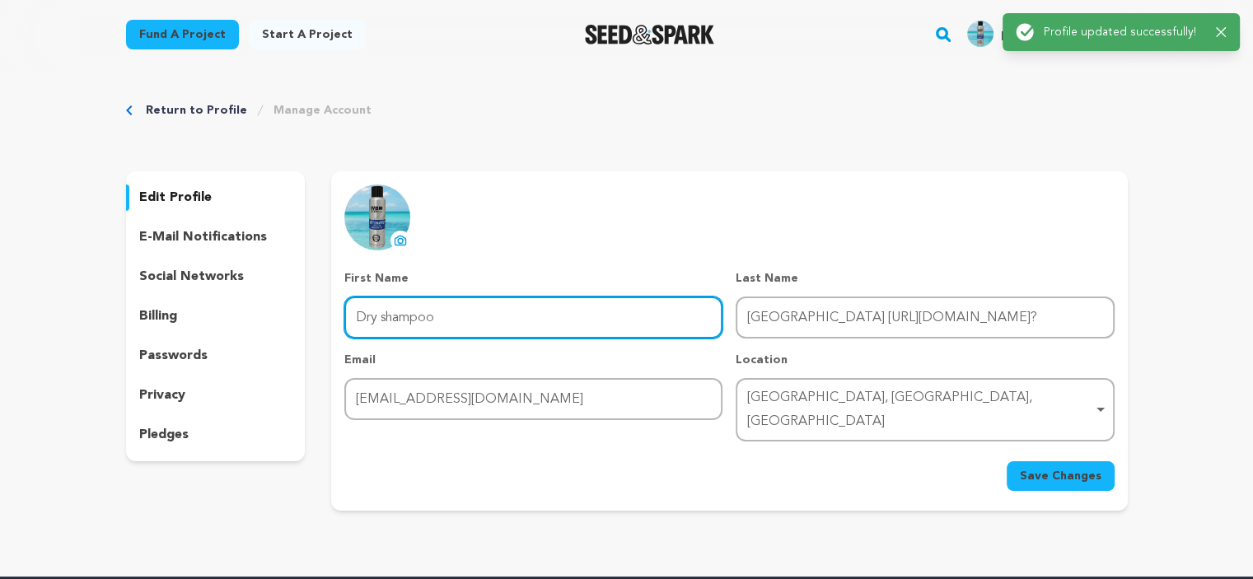
click at [517, 319] on input "Dry shampoo" at bounding box center [533, 318] width 378 height 42
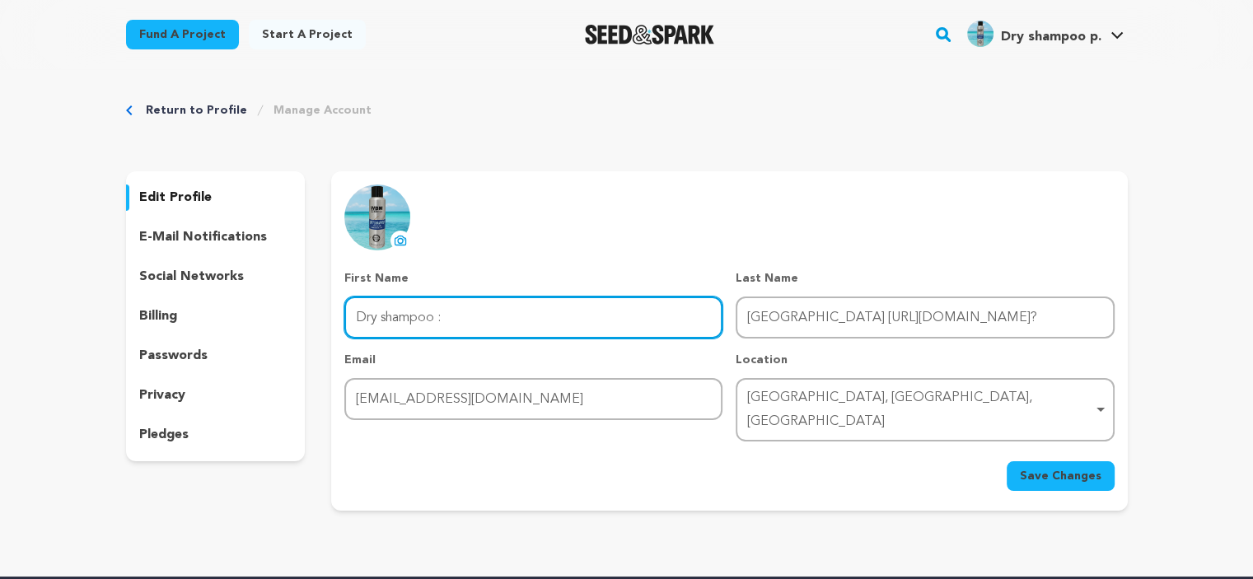
paste input "WBM dry shampoo pakistan provides instant freshness in a waterless formula that…"
type input "Dry shampoo : WBM dry shampoo pakistan provides instant freshness in a waterles…"
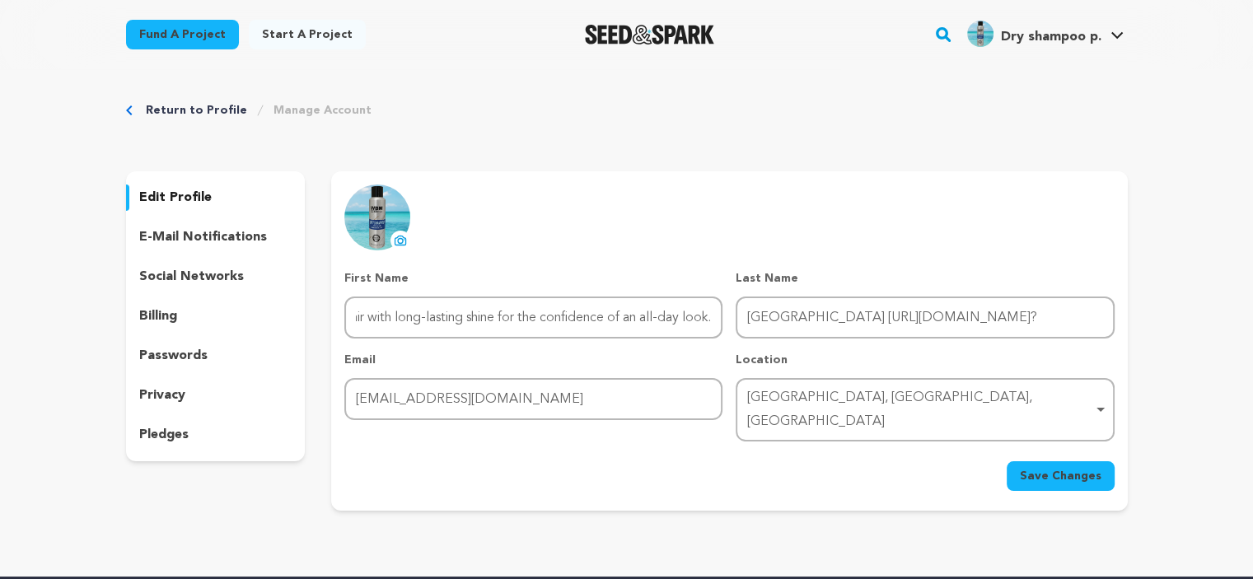
scroll to position [0, 0]
click at [1037, 468] on span "Save Changes" at bounding box center [1061, 476] width 82 height 16
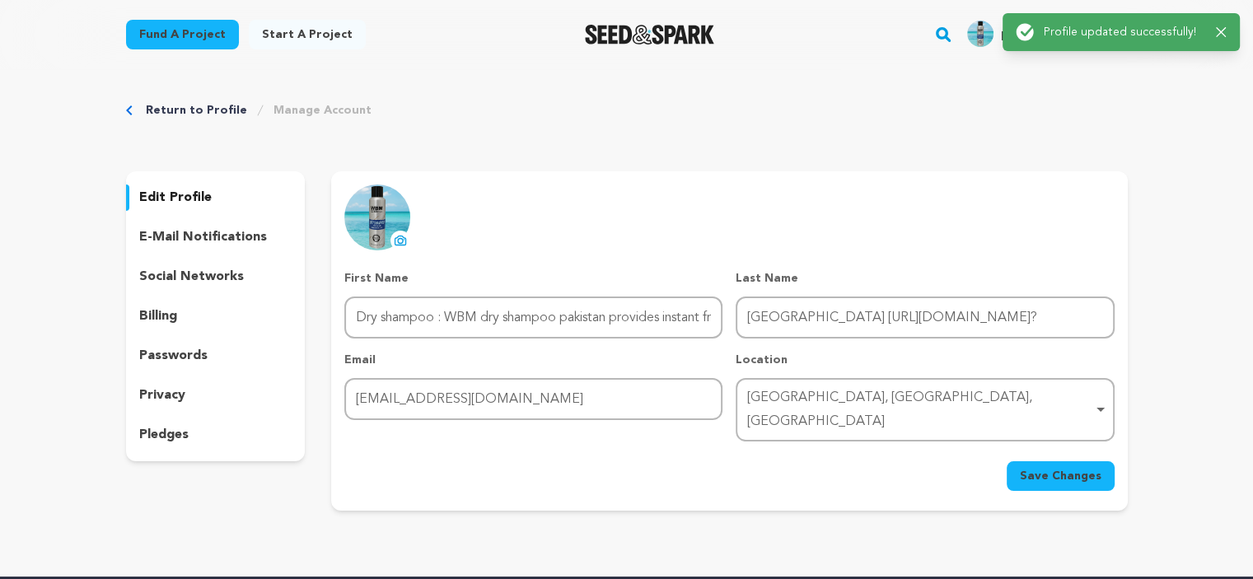
click at [1160, 95] on div "Return to Profile Manage Account edit profile e-mail notifications social netwo…" at bounding box center [626, 309] width 1253 height 481
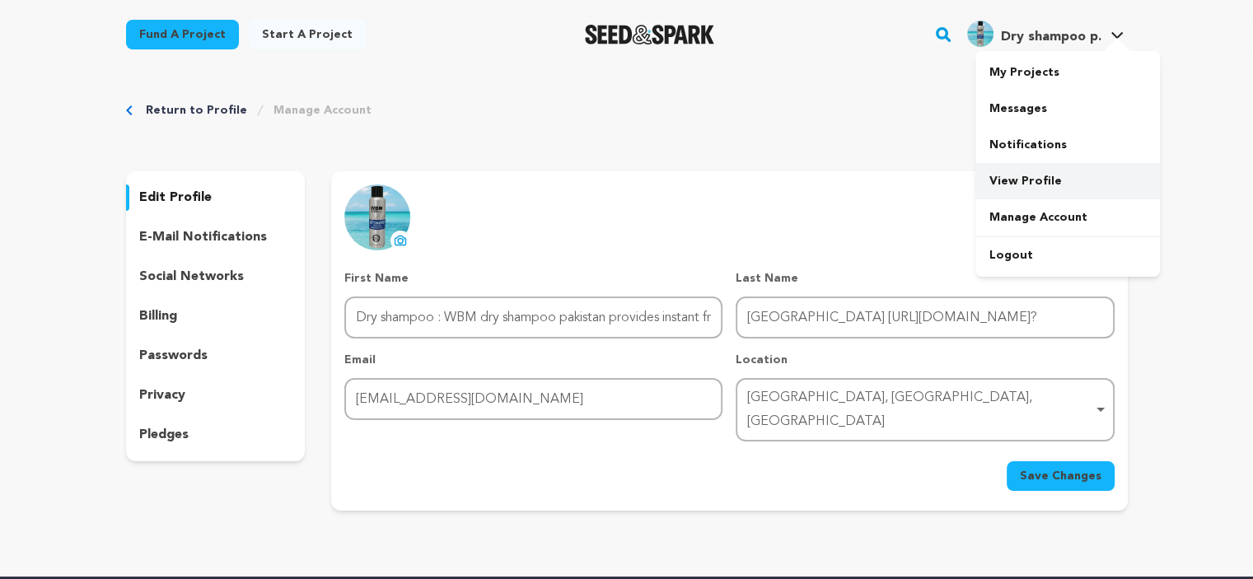
click at [1022, 178] on link "View Profile" at bounding box center [1067, 181] width 185 height 36
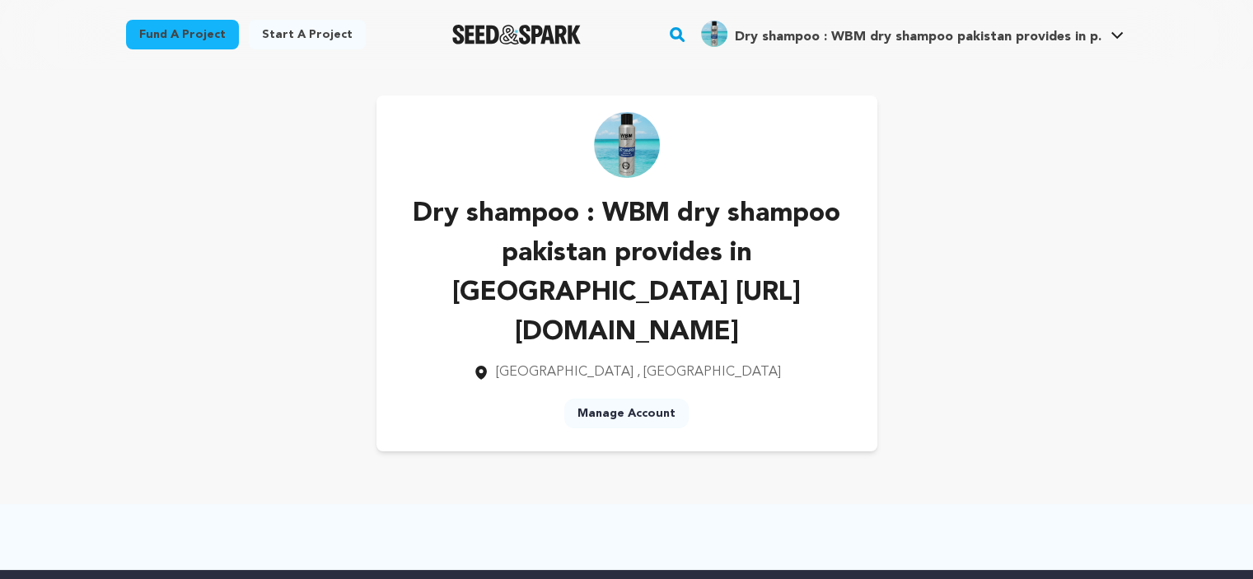
click at [591, 327] on p "Dry shampoo : WBM dry shampoo pakistan provides in [GEOGRAPHIC_DATA] [URL][DOMA…" at bounding box center [627, 273] width 448 height 158
click at [642, 329] on p "Dry shampoo : WBM dry shampoo pakistan provides in [GEOGRAPHIC_DATA] [URL][DOMA…" at bounding box center [627, 273] width 448 height 158
click at [633, 317] on p "Dry shampoo : WBM dry shampoo pakistan provides in [GEOGRAPHIC_DATA] [URL][DOMA…" at bounding box center [627, 273] width 448 height 158
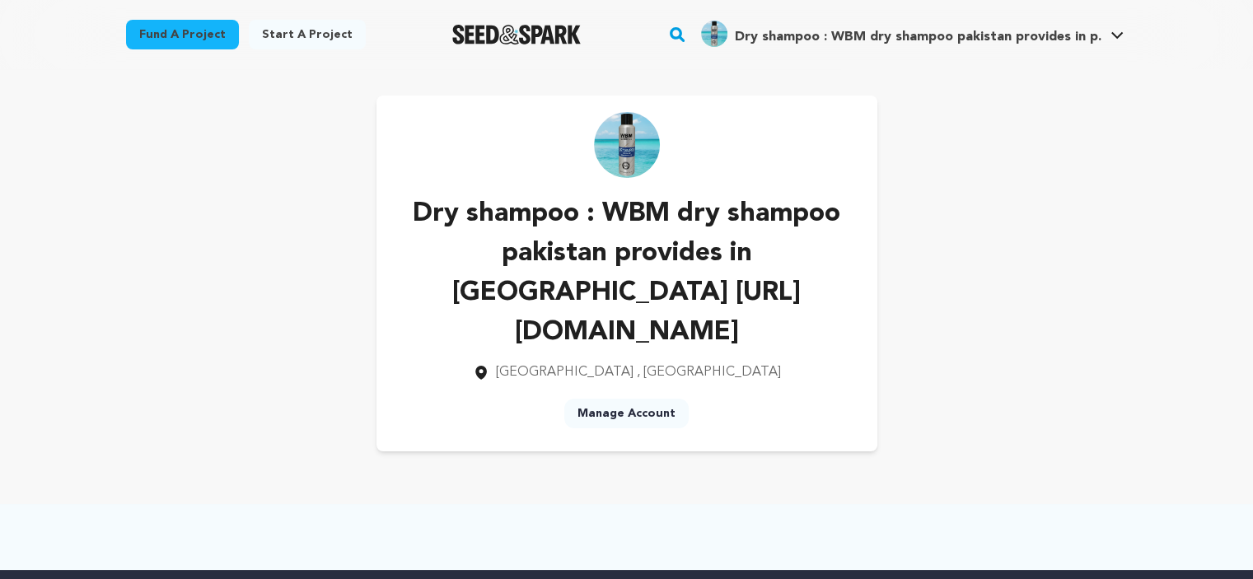
click at [633, 317] on p "Dry shampoo : WBM dry shampoo pakistan provides in [GEOGRAPHIC_DATA] [URL][DOMA…" at bounding box center [627, 273] width 448 height 158
click at [633, 317] on p "Dry shampoo : WBM dry shampoo pakistan provides in pakistan https://wbm.com.pk/…" at bounding box center [627, 273] width 448 height 158
click at [318, 36] on link "Start a project" at bounding box center [307, 35] width 117 height 30
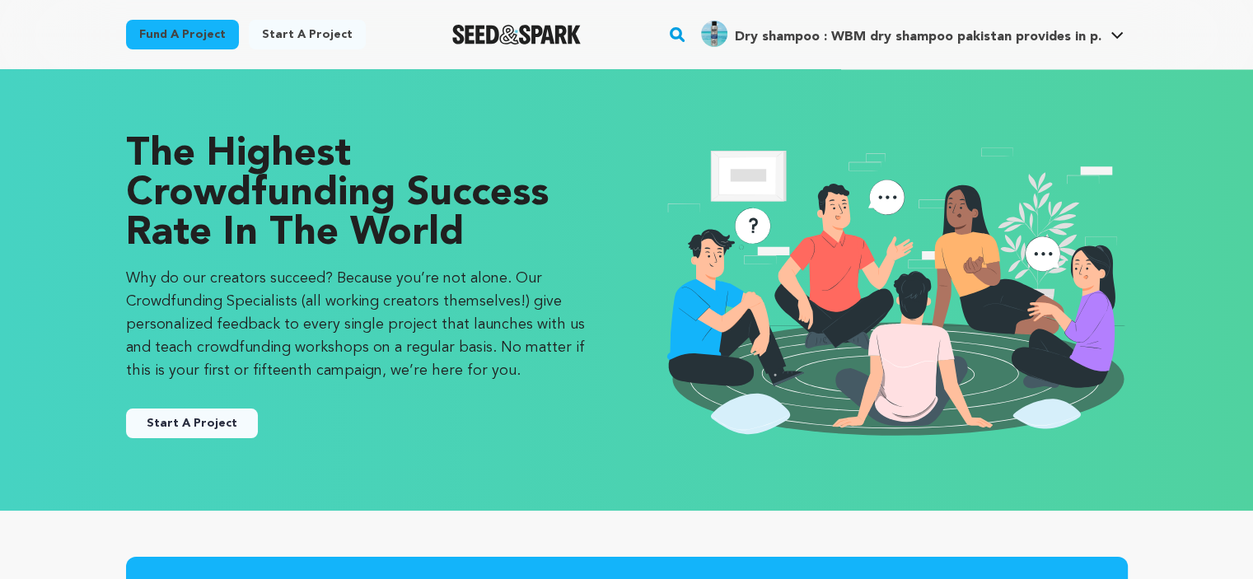
click at [201, 421] on button "Start A Project" at bounding box center [192, 424] width 132 height 30
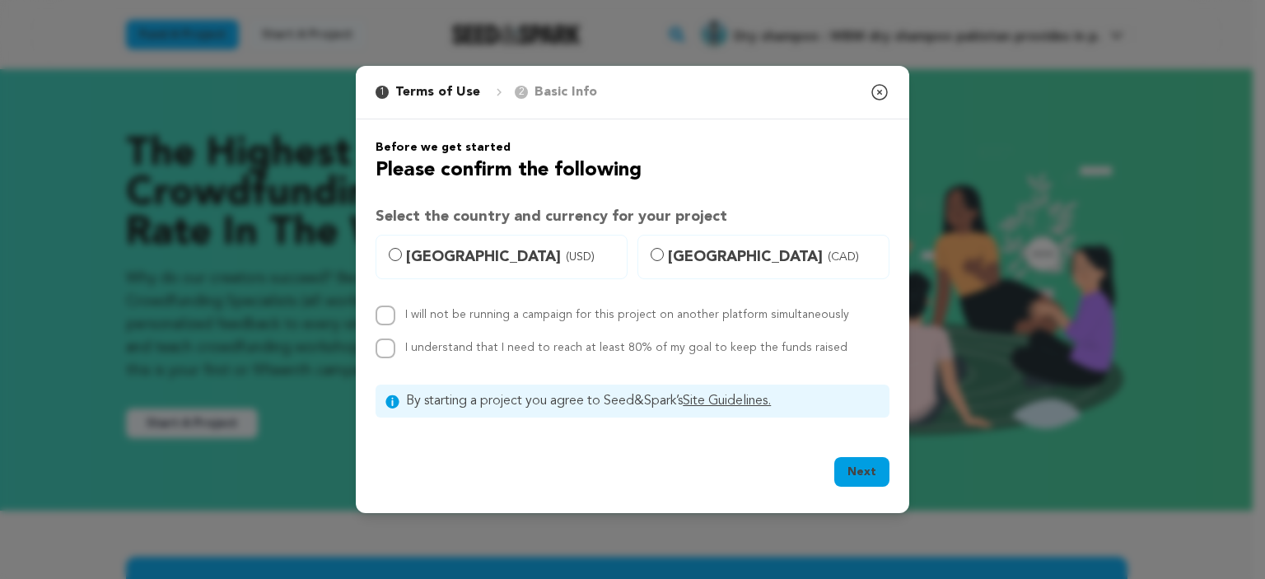
click at [584, 92] on p "Basic Info" at bounding box center [566, 92] width 63 height 20
click at [881, 98] on icon "button" at bounding box center [880, 92] width 20 height 20
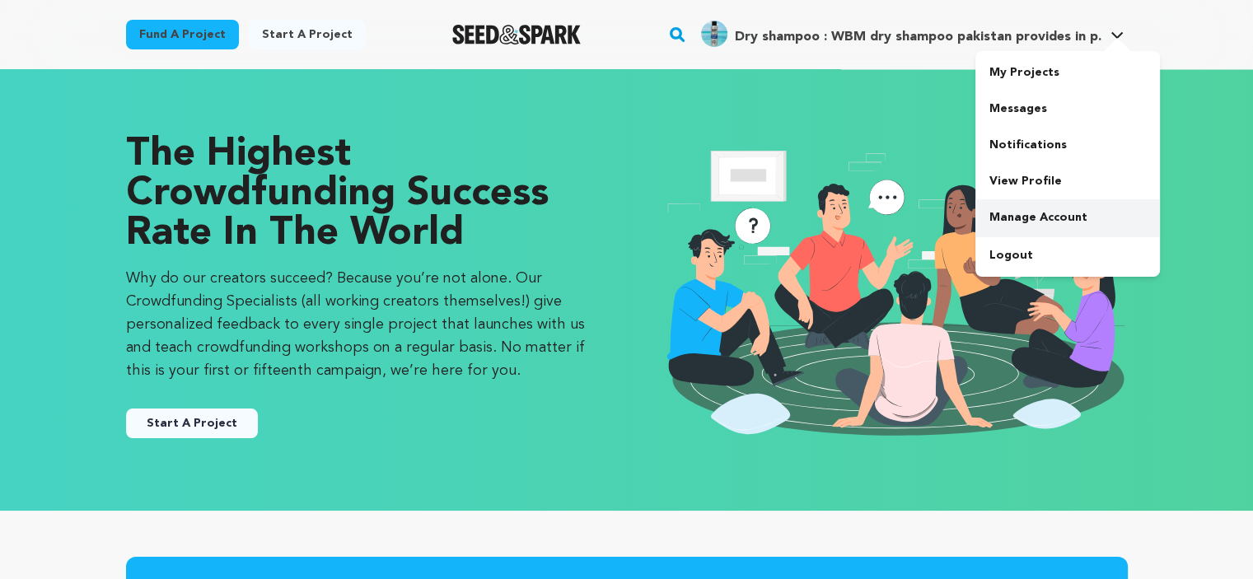
click at [1034, 209] on link "Manage Account" at bounding box center [1067, 217] width 185 height 36
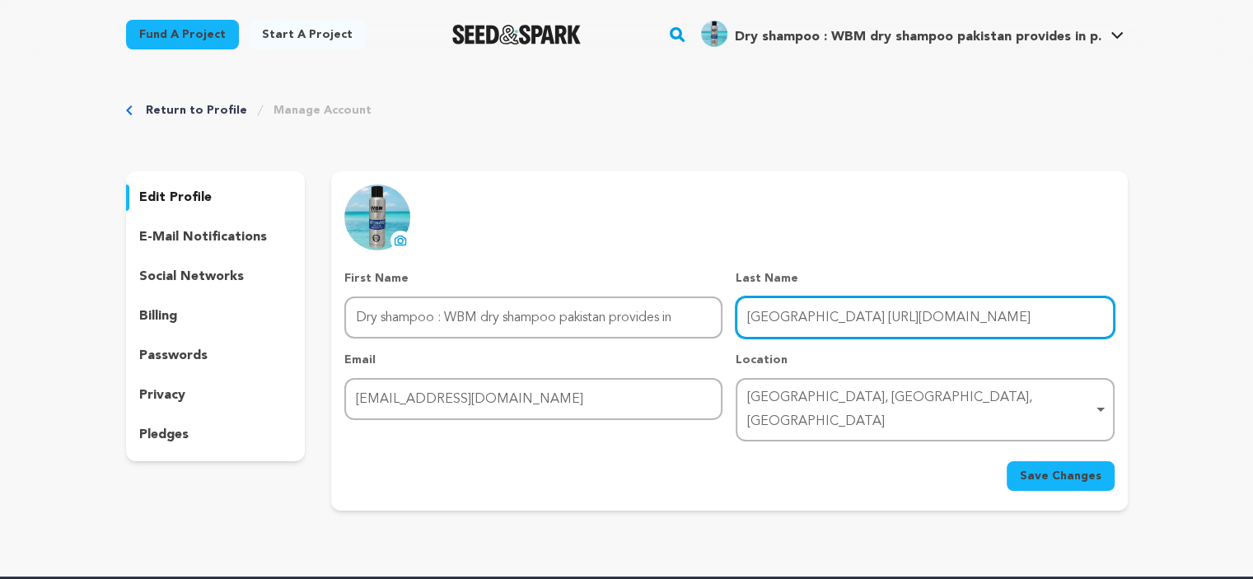
click at [758, 320] on input "pakistan https://wbm.com.pk/product/dry-shampoo-sp" at bounding box center [925, 318] width 378 height 42
type input "https://wbm.com.pk/product/dry-shampoo-sp"
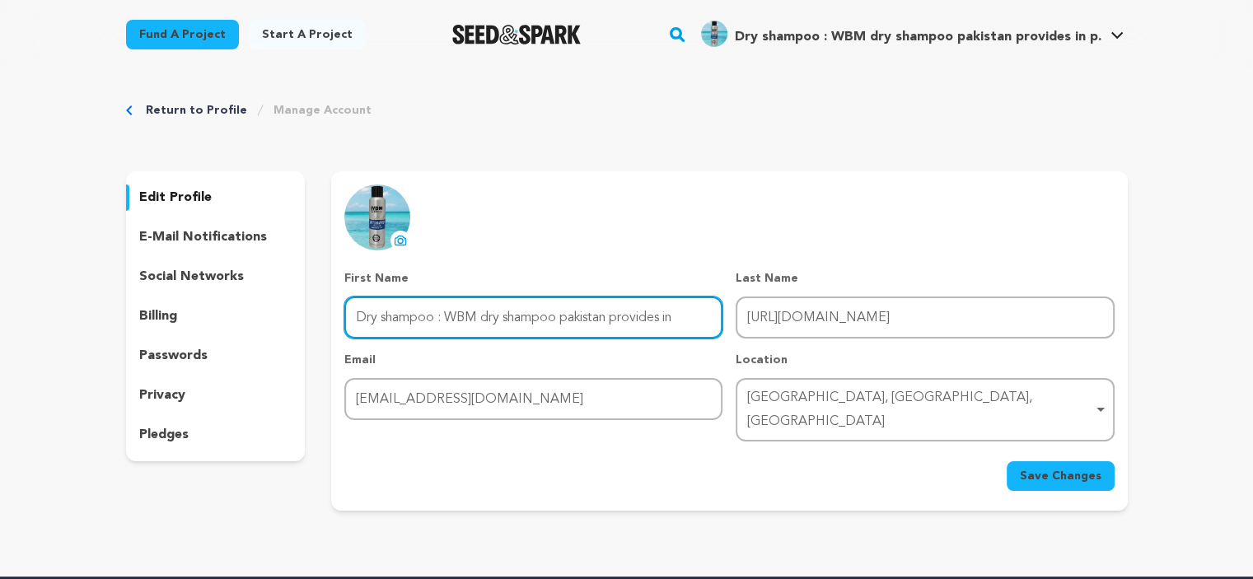
click at [447, 316] on input "Dry shampoo : WBM dry shampoo pakistan provides in" at bounding box center [533, 318] width 378 height 42
paste input "pakistan"
click at [445, 319] on input "Dry shampoo : pakistan WBM dry shampoo pakistan provides in" at bounding box center [533, 318] width 378 height 42
click at [484, 321] on input "Dry shampoo pakistan WBM dry shampoo pakistan provides in" at bounding box center [533, 318] width 378 height 42
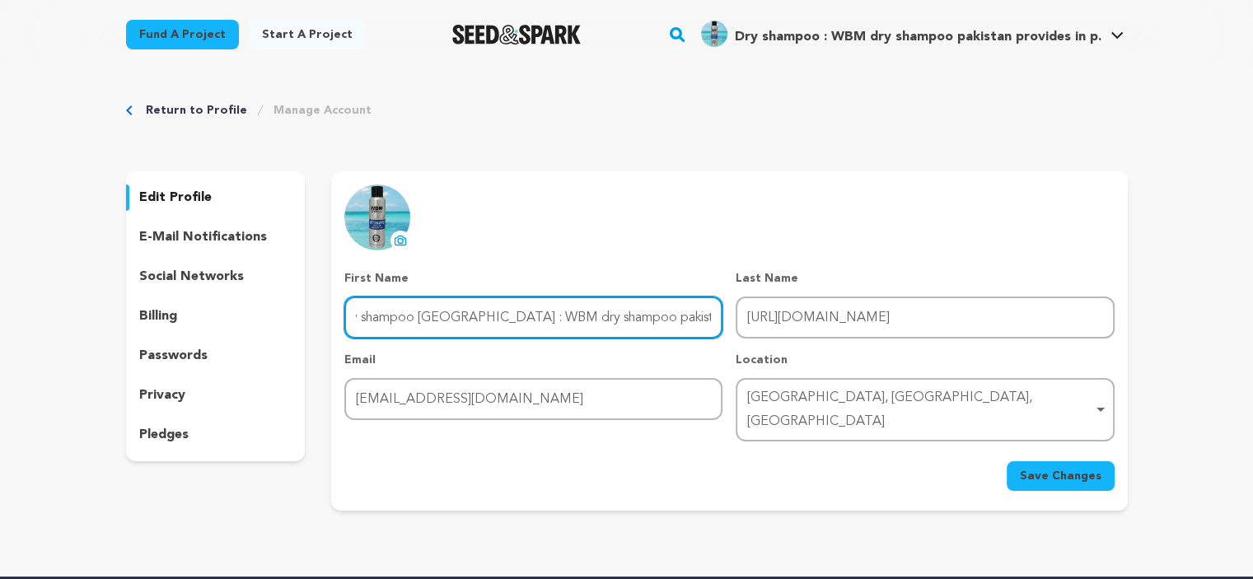
drag, startPoint x: 582, startPoint y: 321, endPoint x: 724, endPoint y: 314, distance: 141.9
click at [724, 314] on div "First Name First Name Dry shampoo pakistan : WBM dry shampoo pakistan provides …" at bounding box center [729, 355] width 770 height 171
click at [680, 308] on input "Dry shampoo pakistan : WBM dry shampoo pakistan provides in" at bounding box center [533, 318] width 378 height 42
type input "Dry shampoo pakistan : WBM dry shampoo pakistan provides in"
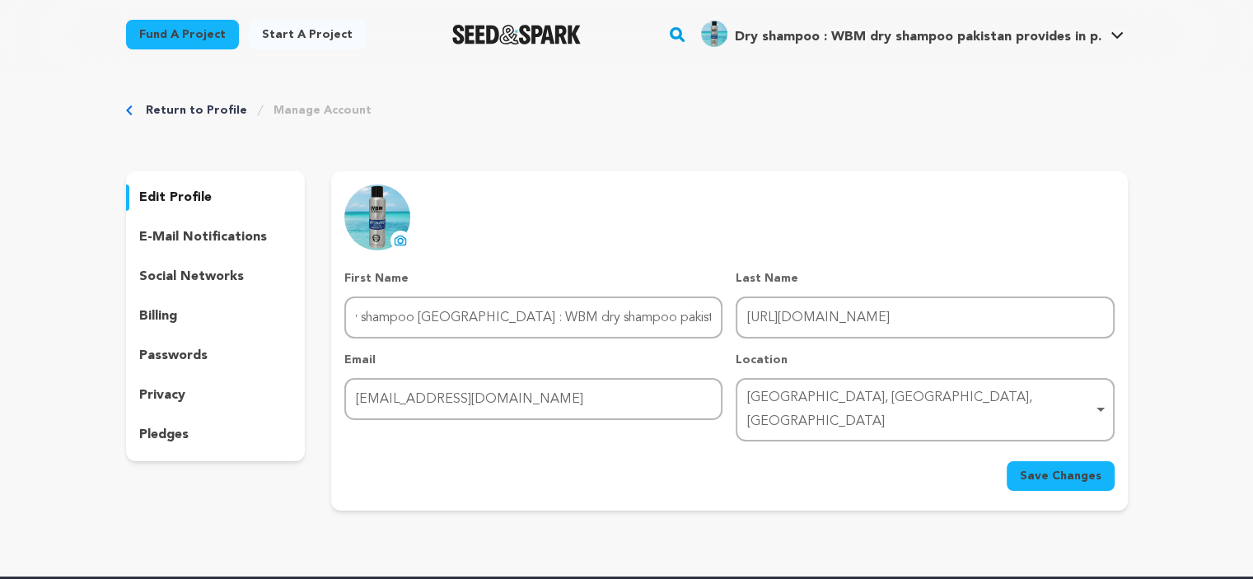
scroll to position [0, 0]
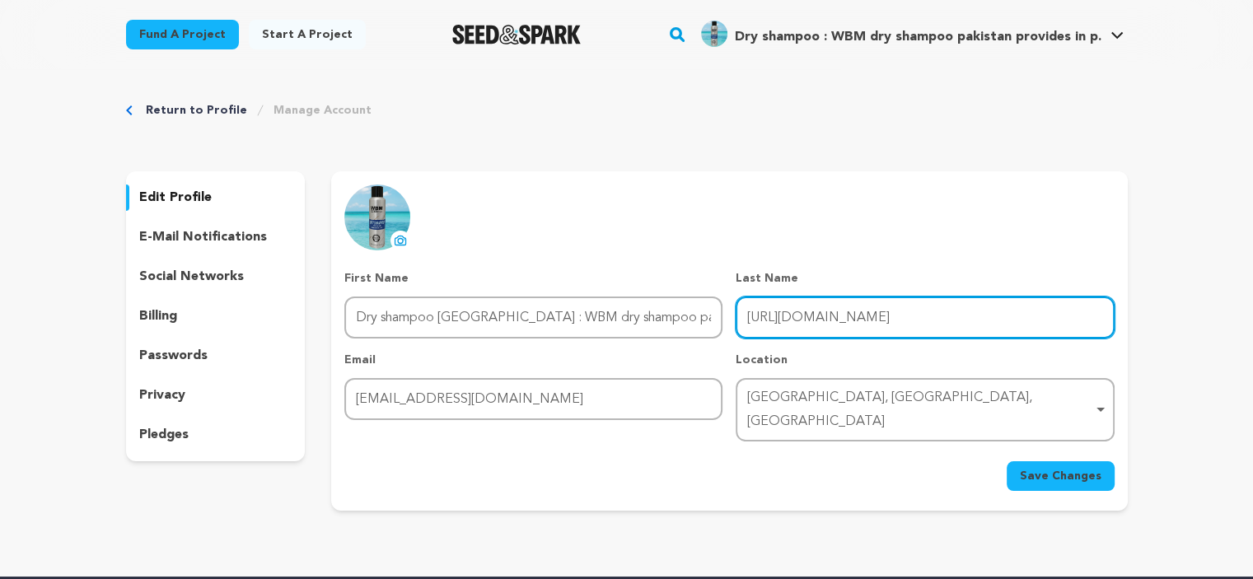
click at [833, 310] on input "https://wbm.com.pk/product/dry-shampoo-sp" at bounding box center [925, 318] width 378 height 42
paste input "https://wbm.com.pk/product/dry-shampoo-spray-for-hair-180-ml-wbm-men-care?"
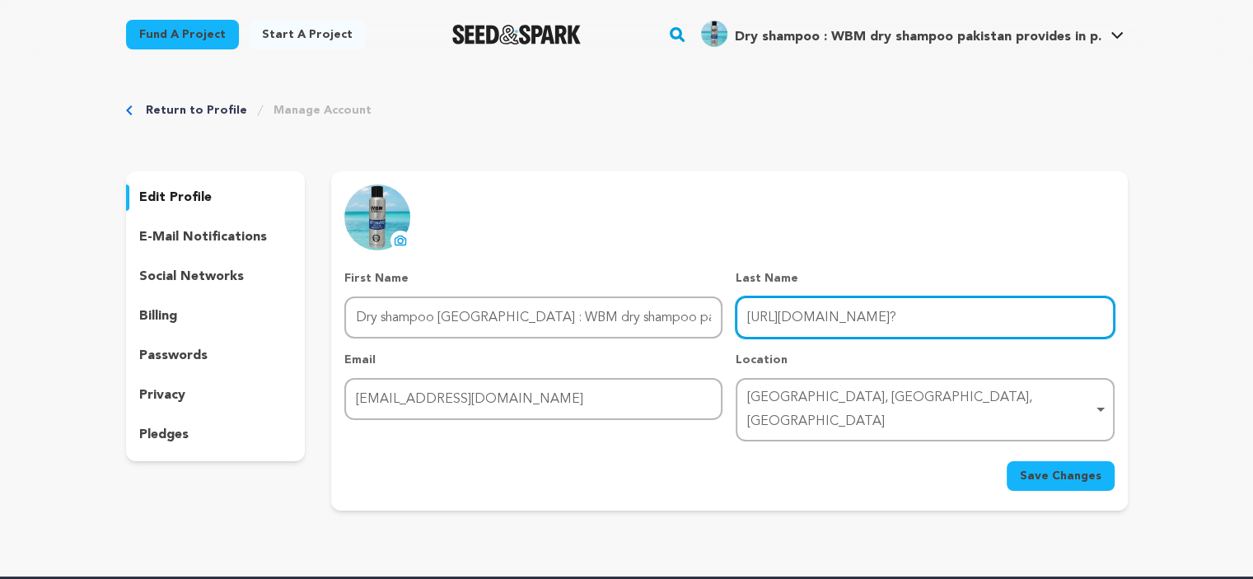
type input "https://wbm.com.pk/product/dry-shampoo-spray-for-hair-180-ml-wbm-men-care?"
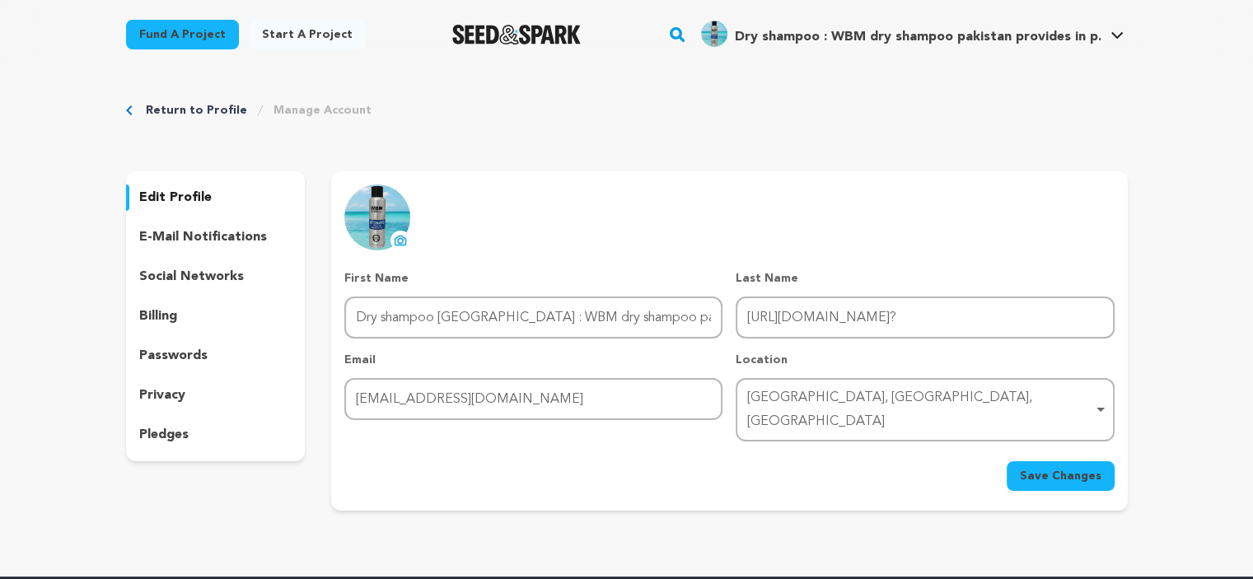
scroll to position [0, 0]
click at [867, 272] on p "Last Name" at bounding box center [925, 278] width 378 height 16
click at [1048, 468] on span "Save Changes" at bounding box center [1061, 476] width 82 height 16
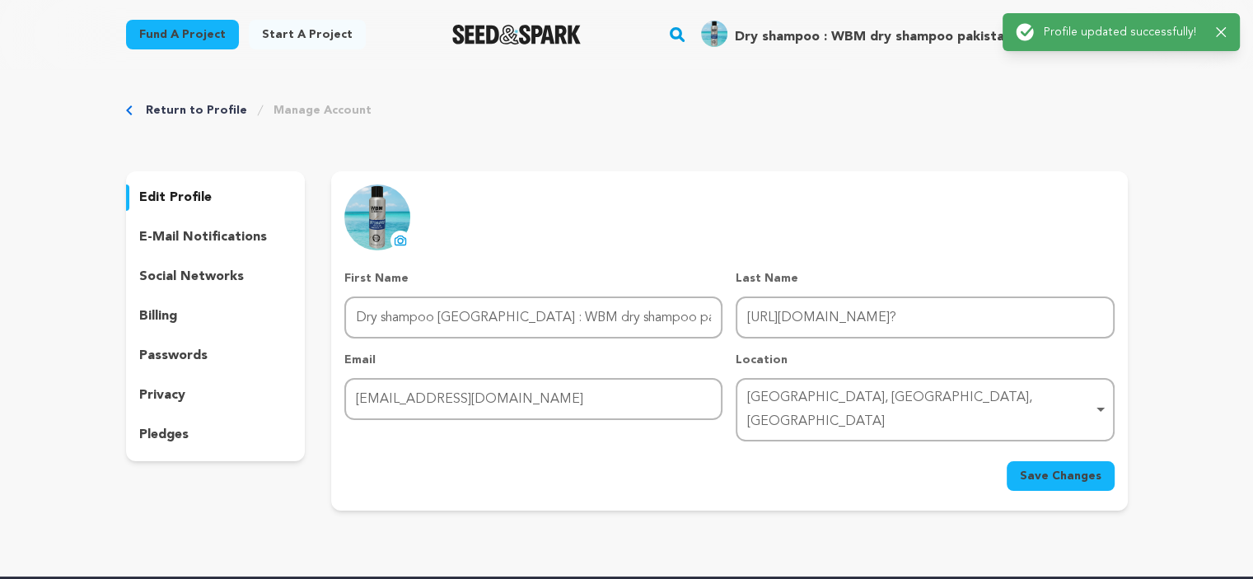
click at [1048, 105] on div "Return to Profile Manage Account" at bounding box center [627, 110] width 1002 height 16
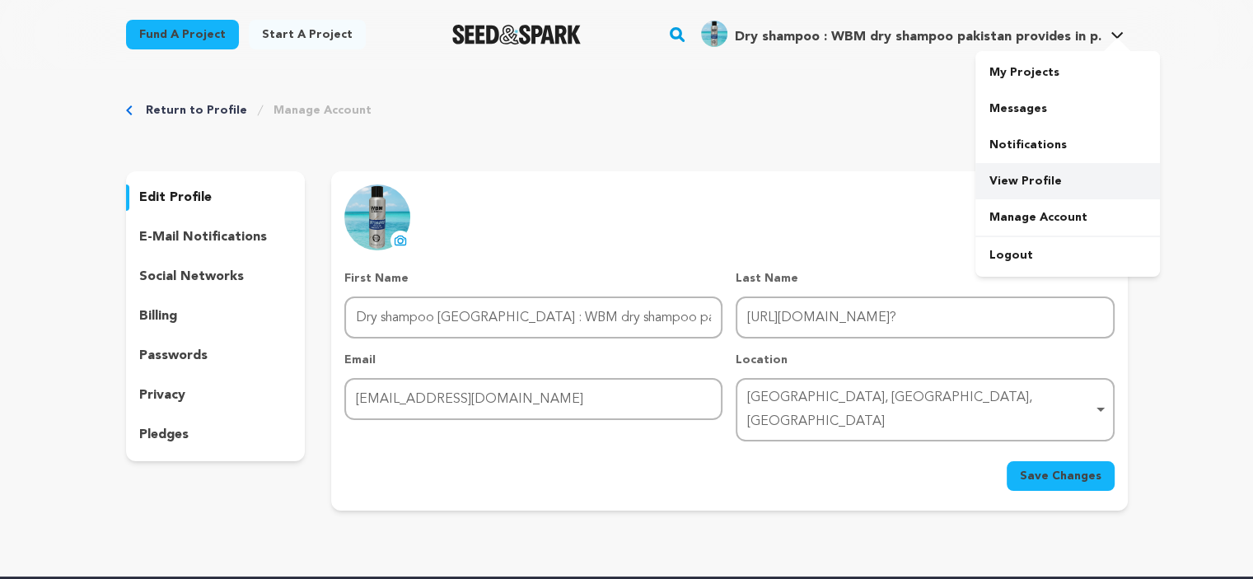
click at [1015, 175] on link "View Profile" at bounding box center [1067, 181] width 185 height 36
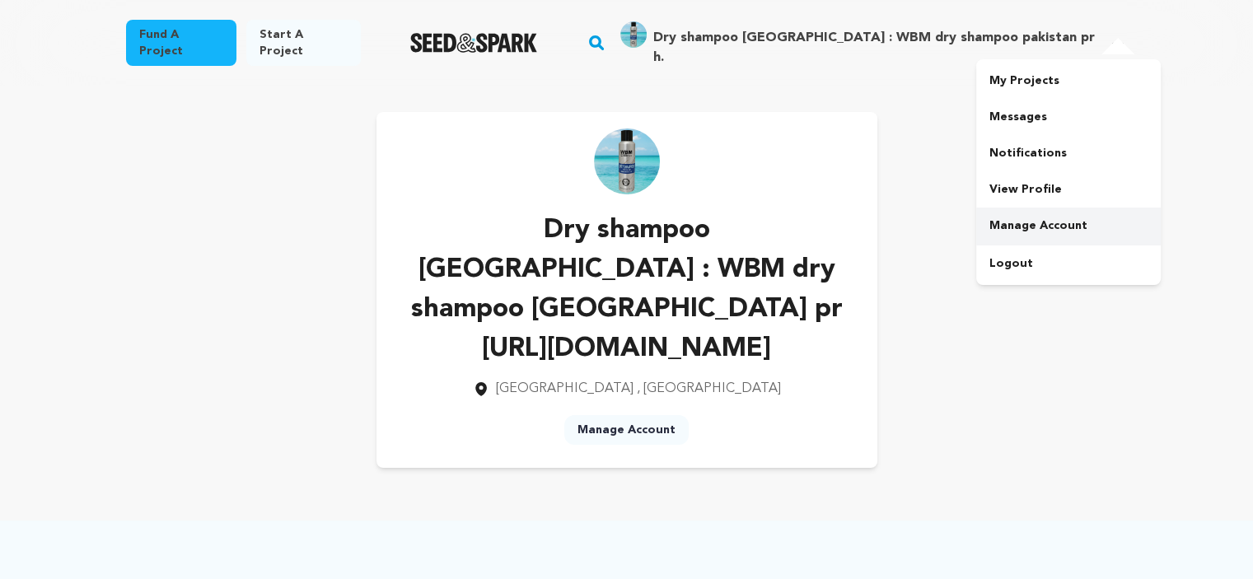
click at [1035, 213] on link "Manage Account" at bounding box center [1068, 226] width 185 height 36
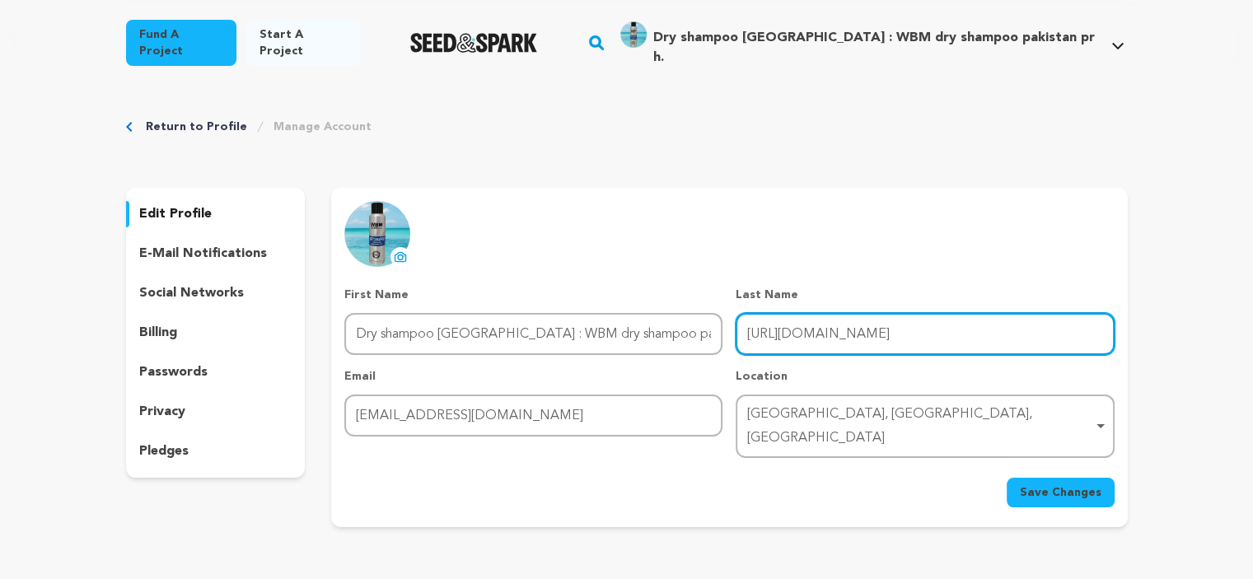
click at [859, 320] on input "[URL][DOMAIN_NAME]" at bounding box center [925, 334] width 378 height 42
paste input "air-180-ml-wbm-men-care?"
click at [826, 313] on input "[URL][DOMAIN_NAME]?" at bounding box center [925, 334] width 378 height 42
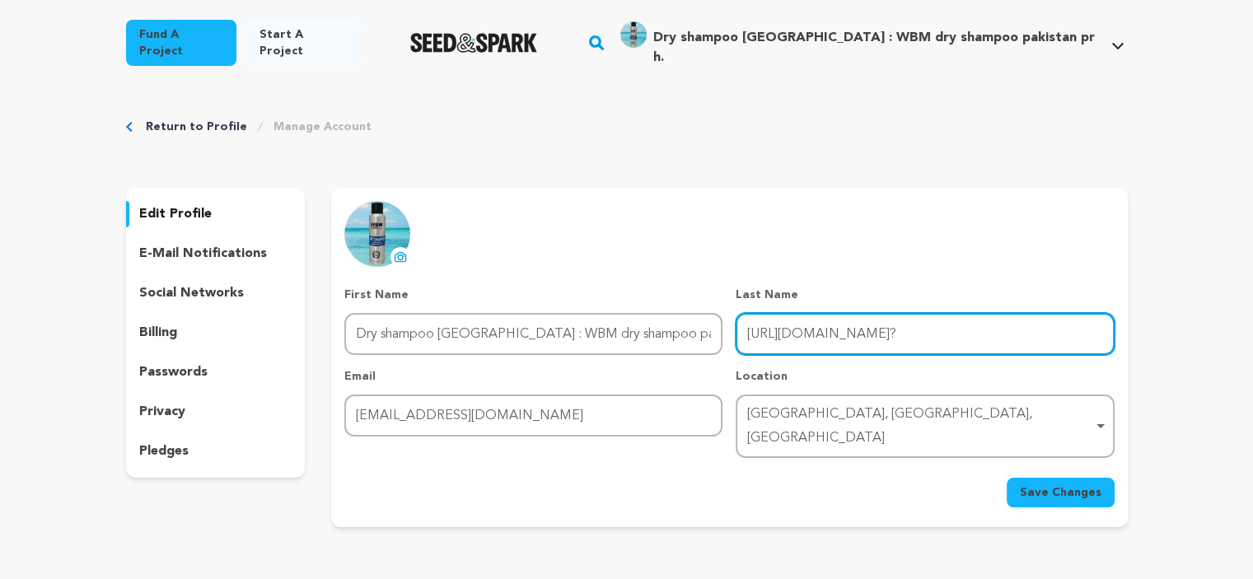
click at [826, 313] on input "[URL][DOMAIN_NAME]?" at bounding box center [925, 334] width 378 height 42
click at [826, 313] on input "https://wbm.com.pk/product/dry-shampoo-spray-for-hair-180-ml-wbm-men-care?" at bounding box center [925, 334] width 378 height 42
paste input "shorturl.at/NwJ7y"
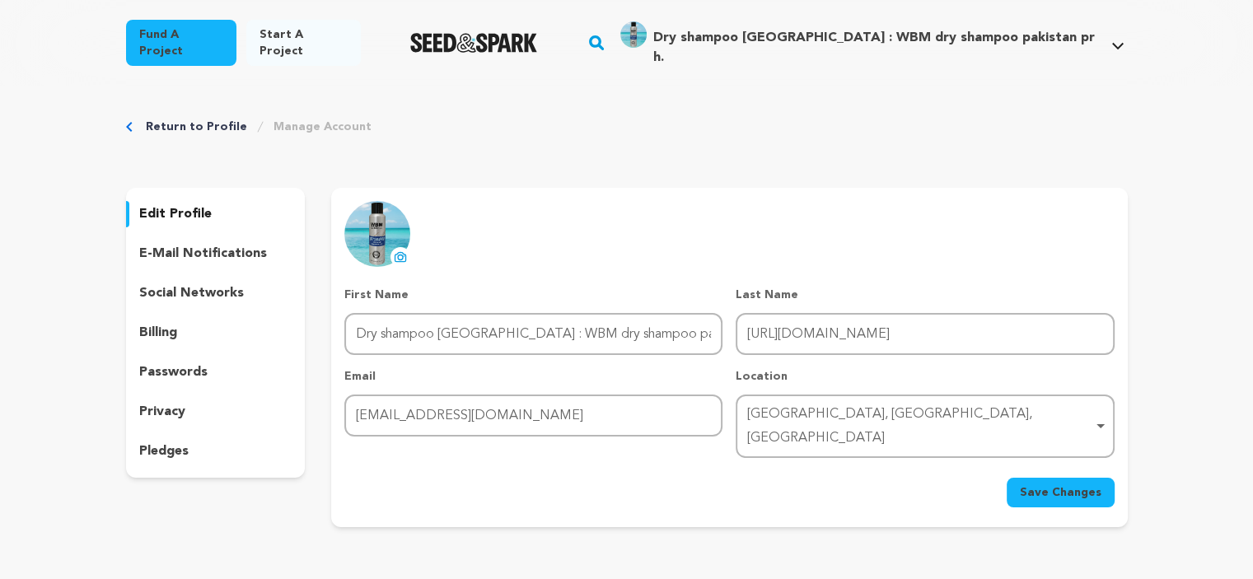
click at [703, 268] on div "uploading spinner upload profile image First Name First Name Dry shampoo pakist…" at bounding box center [729, 354] width 770 height 306
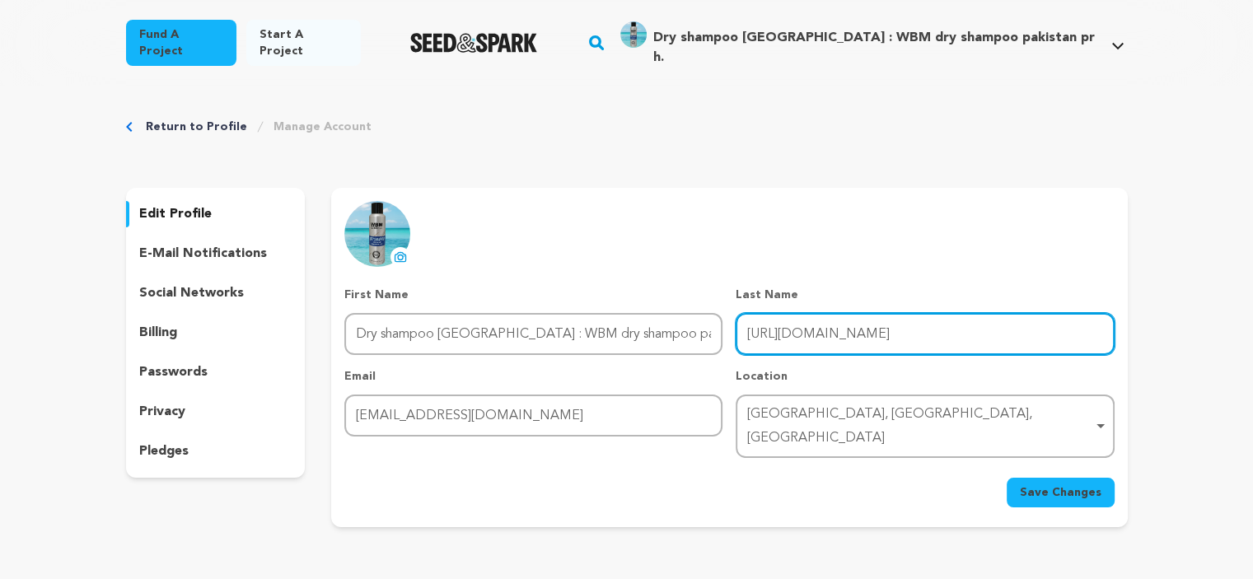
click at [791, 325] on input "https://shorturl.at/NwJ7y" at bounding box center [925, 334] width 378 height 42
drag, startPoint x: 791, startPoint y: 325, endPoint x: 765, endPoint y: 325, distance: 26.4
click at [765, 325] on input "https://shorturl.at/NwJ7y" at bounding box center [925, 334] width 378 height 42
paste input "WBM dry shampoo pakistan provides instant freshness in a waterless formula that…"
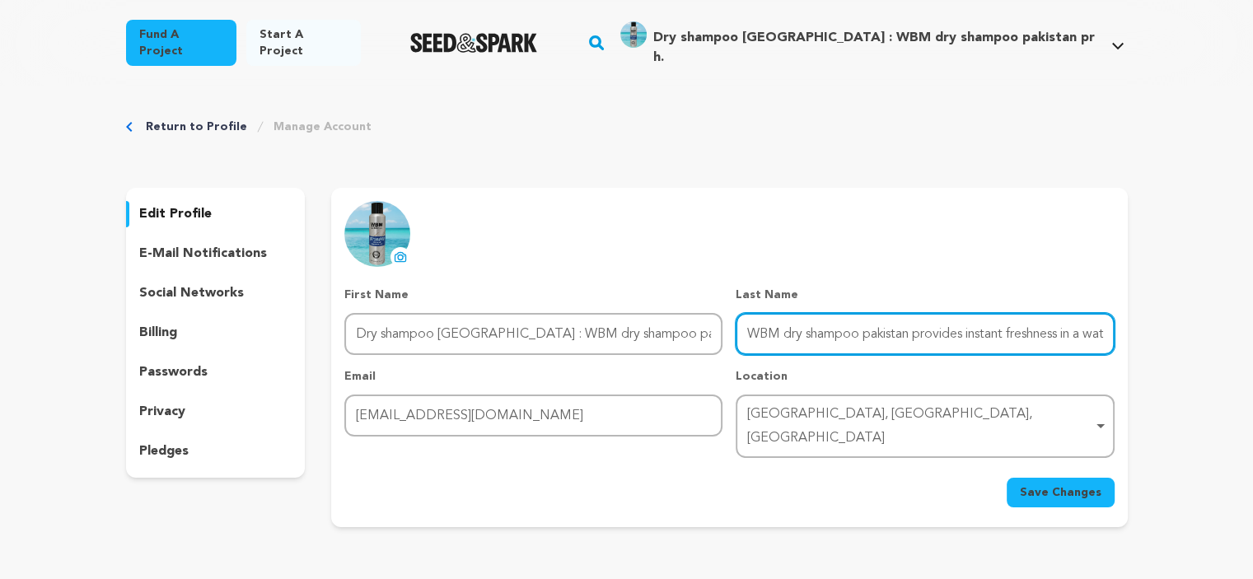
scroll to position [0, 988]
type input "WBM dry shampoo pakistan provides instant freshness in a waterless formula that…"
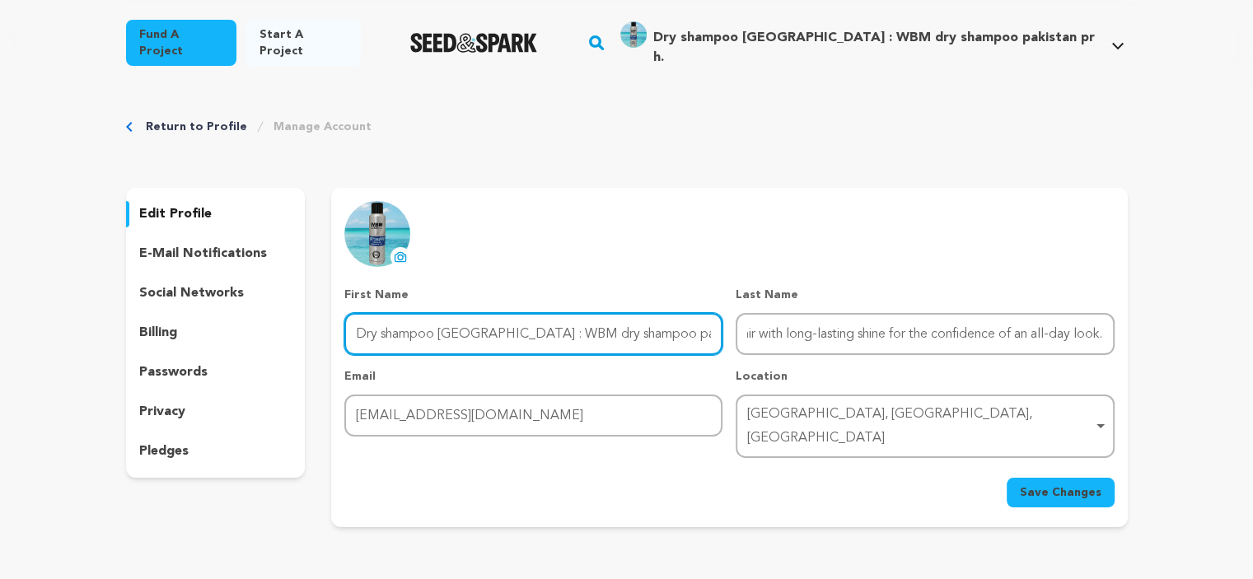
scroll to position [0, 0]
drag, startPoint x: 681, startPoint y: 321, endPoint x: 513, endPoint y: 303, distance: 168.2
click at [513, 313] on input "Dry shampoo pakistan : WBM dry shampoo pakistan pr" at bounding box center [533, 334] width 378 height 42
paste input "https://shorturl.at/NwJ7y"
click at [492, 320] on input "Dry shampoo pakistan :https://shorturl.at/NwJ7y" at bounding box center [533, 334] width 378 height 42
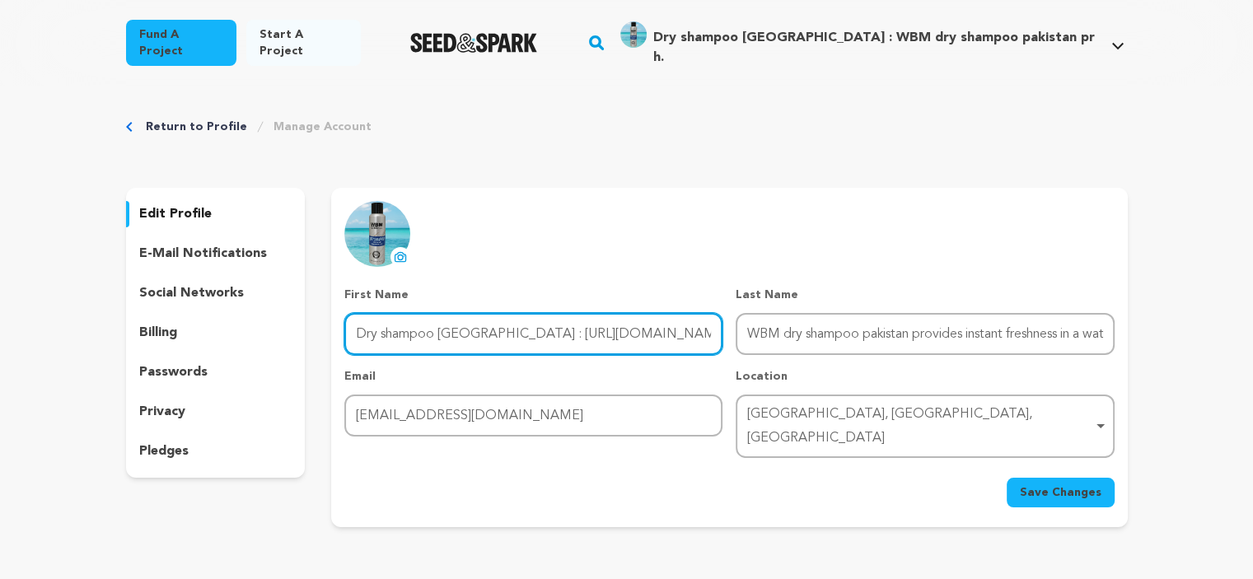
type input "Dry shampoo pakistan : https://shorturl.at/NwJ7y"
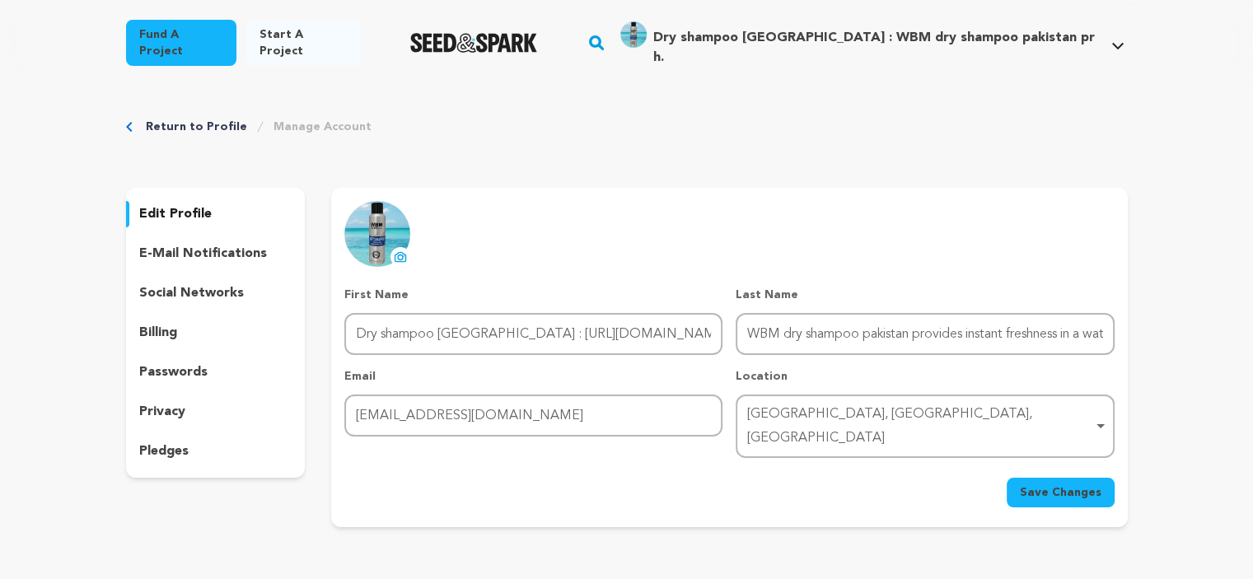
click at [1026, 484] on span "Save Changes" at bounding box center [1061, 492] width 82 height 16
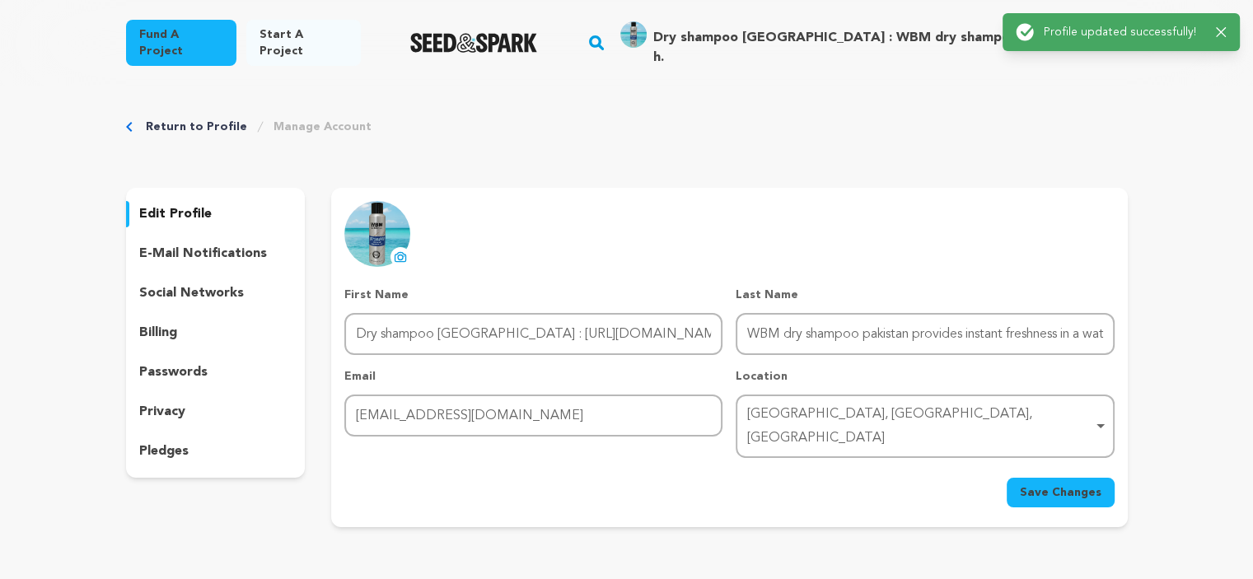
click at [1158, 88] on div "Return to Profile Manage Account edit profile e-mail notifications social netwo…" at bounding box center [626, 326] width 1253 height 481
click at [1221, 38] on div "Success: Info: Warning: Error: Profile updated successfully! Close notification" at bounding box center [1121, 32] width 211 height 18
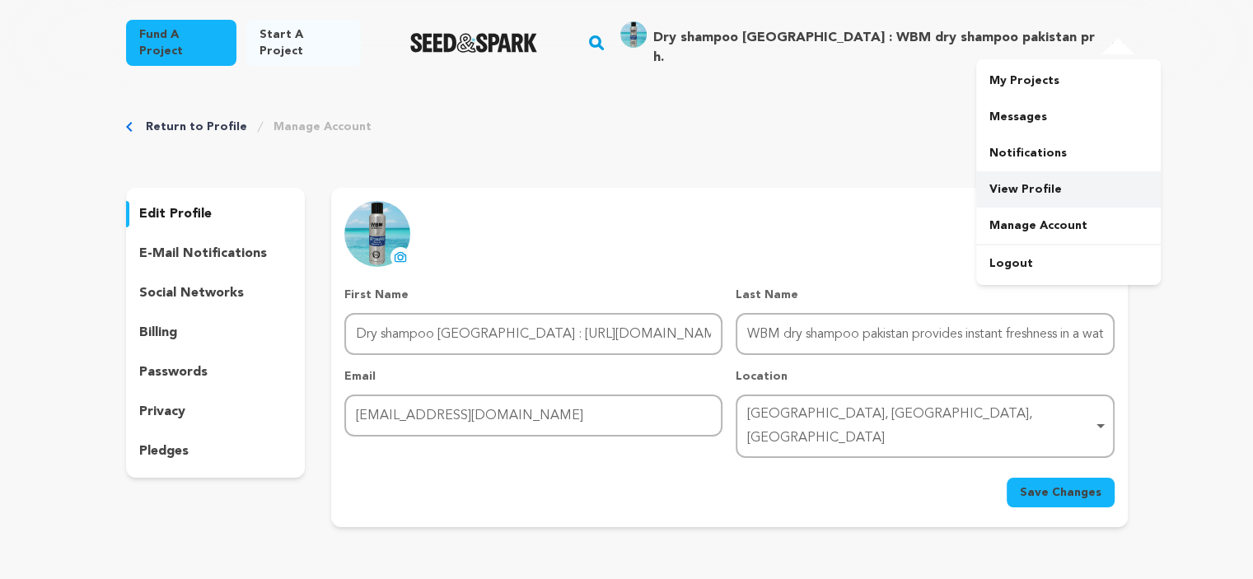
click at [1038, 177] on link "View Profile" at bounding box center [1068, 189] width 185 height 36
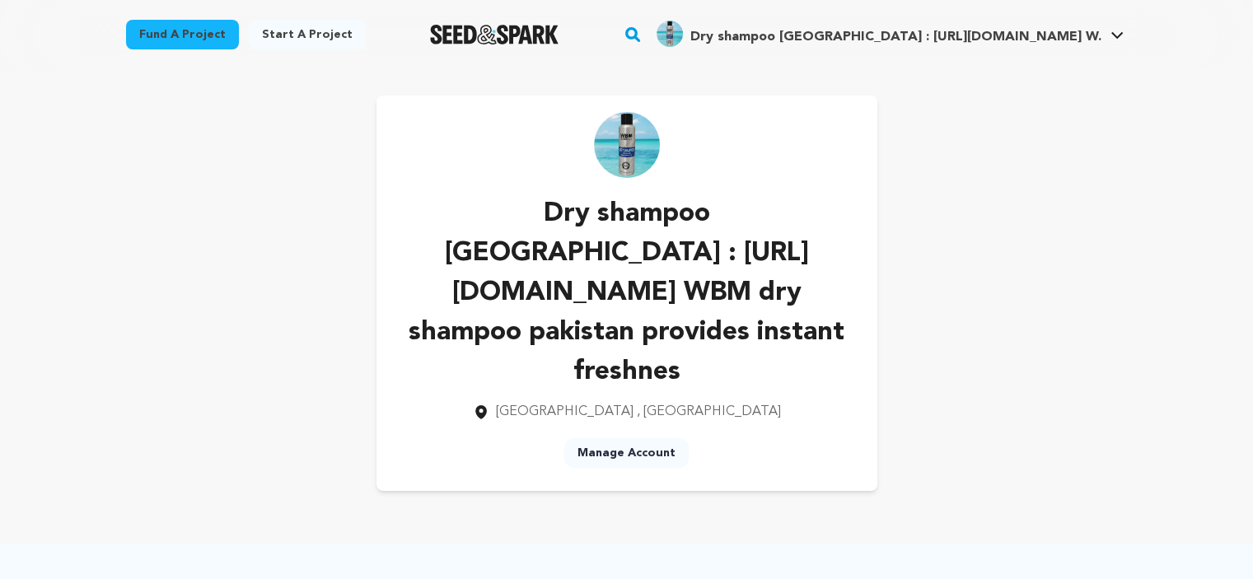
click at [675, 333] on p "Dry shampoo [GEOGRAPHIC_DATA] : [URL][DOMAIN_NAME] WBM dry shampoo pakistan pro…" at bounding box center [627, 293] width 448 height 198
